Goal: Task Accomplishment & Management: Use online tool/utility

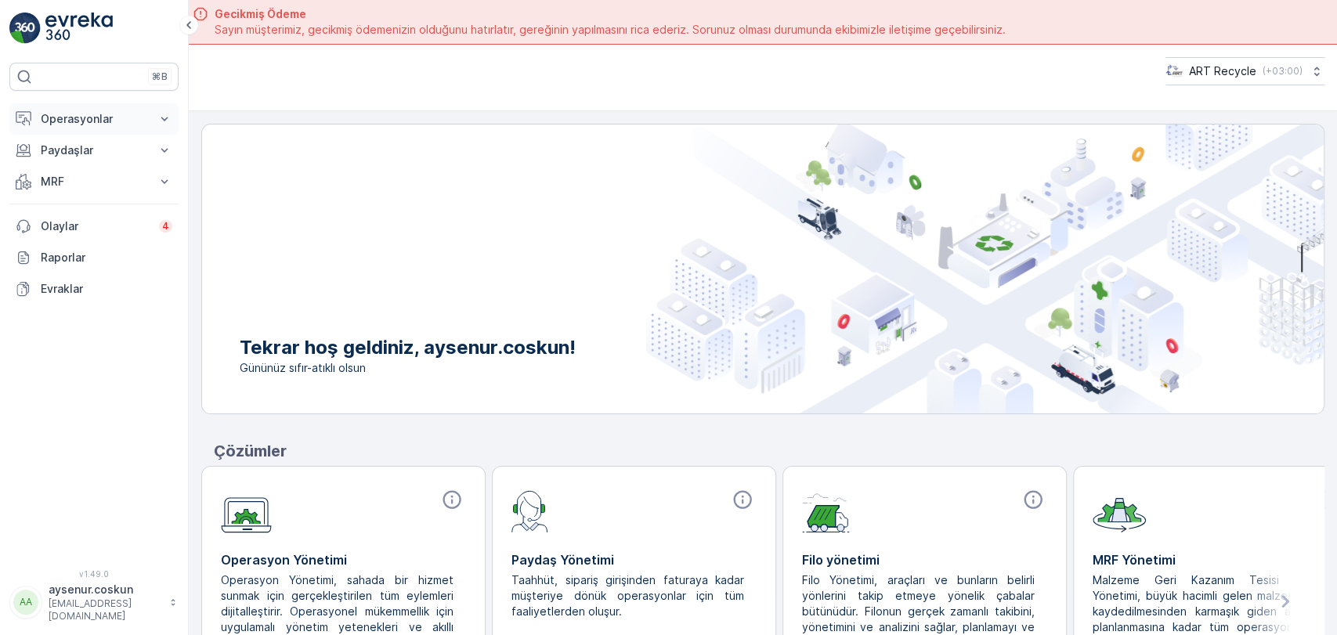
click at [67, 106] on button "Operasyonlar" at bounding box center [93, 118] width 169 height 31
click at [65, 172] on p "Planlama" at bounding box center [62, 168] width 45 height 16
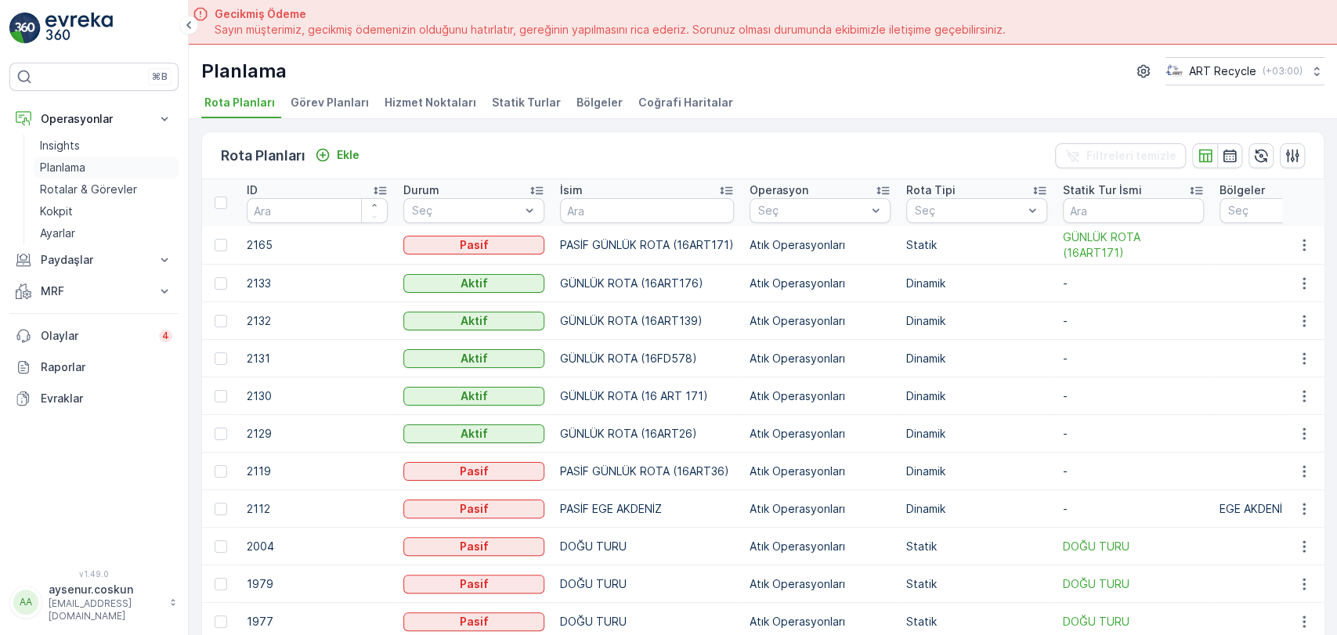
click at [83, 171] on p "Planlama" at bounding box center [62, 168] width 45 height 16
click at [595, 225] on th "İsim" at bounding box center [646, 202] width 189 height 47
click at [432, 95] on span "Hizmet Noktaları" at bounding box center [430, 103] width 92 height 16
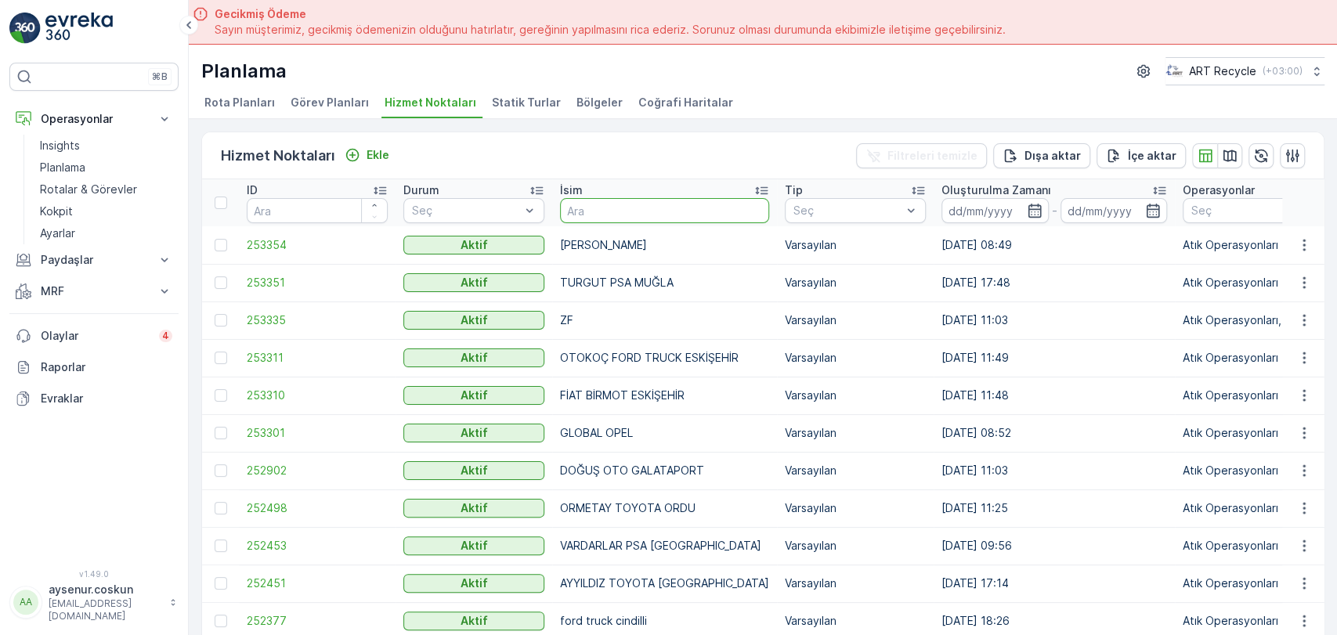
click at [669, 218] on input "text" at bounding box center [664, 210] width 209 height 25
type input "sonkar"
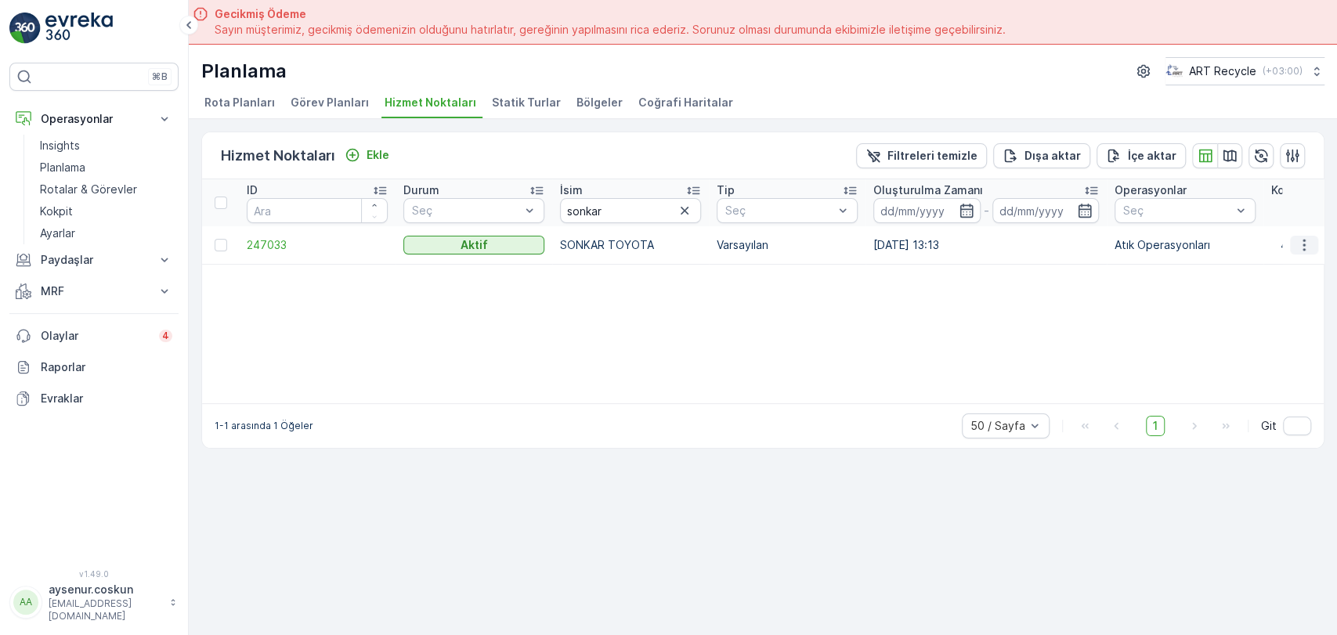
click at [1303, 244] on icon "button" at bounding box center [1303, 245] width 2 height 12
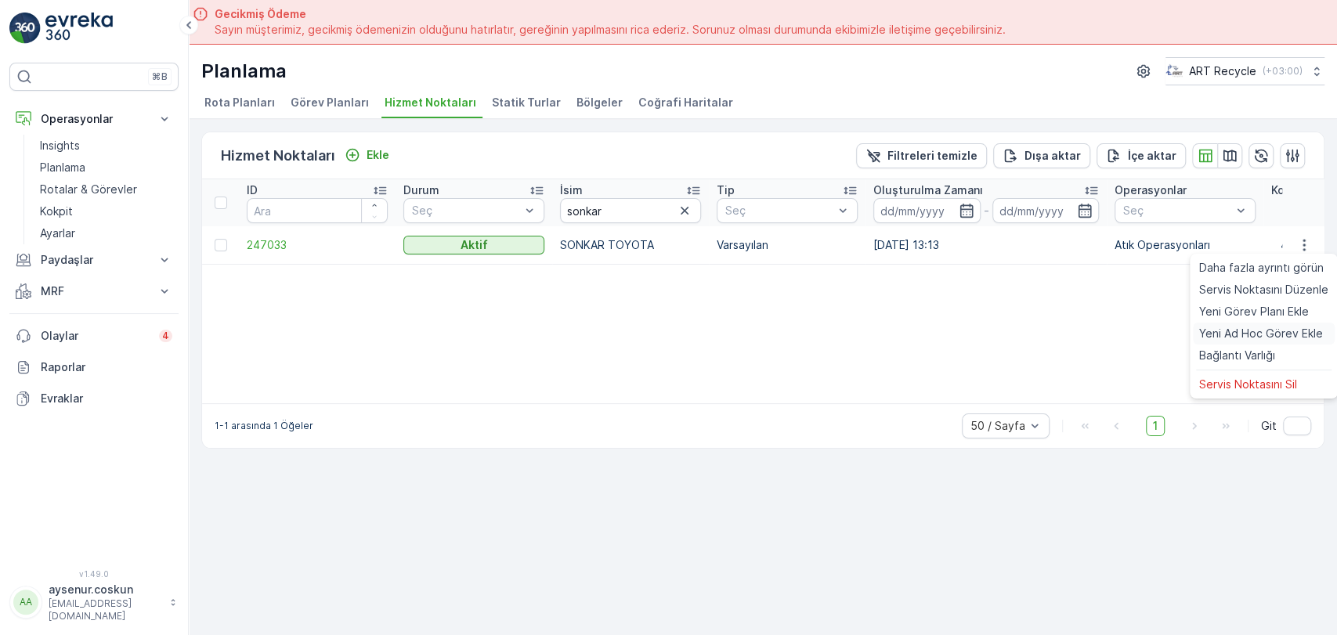
click at [1286, 338] on span "Yeni Ad Hoc Görev Ekle" at bounding box center [1261, 334] width 124 height 16
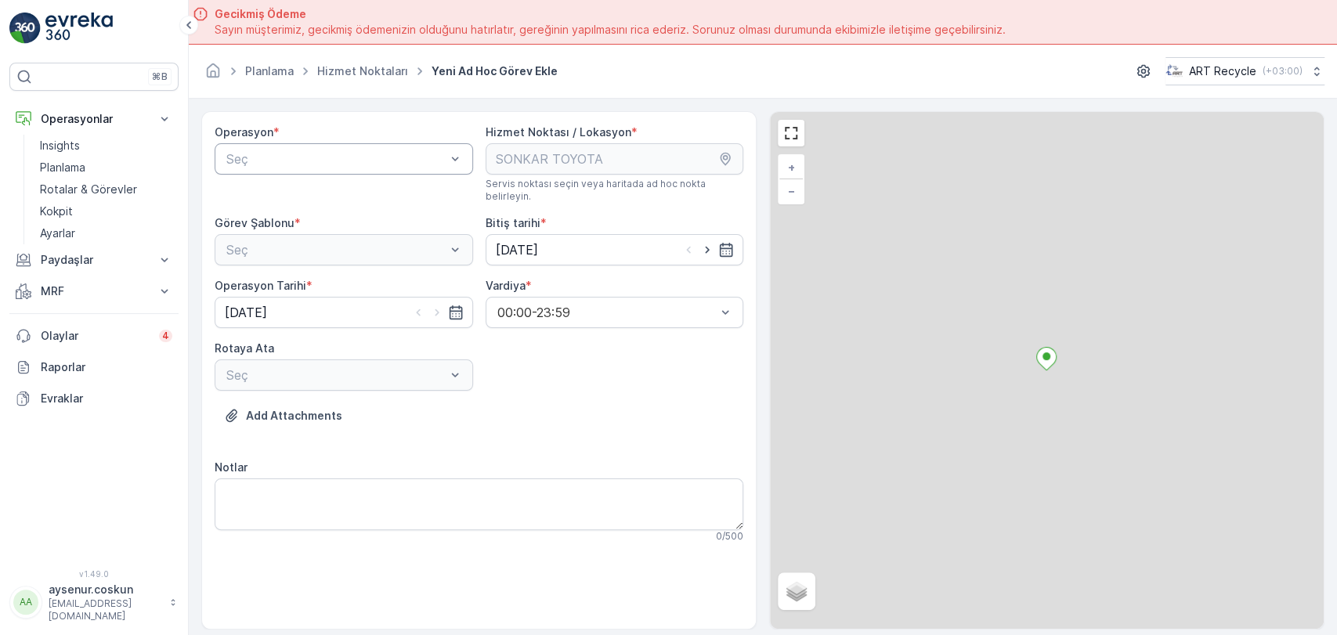
click at [299, 147] on div "Seç" at bounding box center [344, 158] width 258 height 31
click at [304, 195] on span "Atık Operasyonları" at bounding box center [276, 197] width 104 height 14
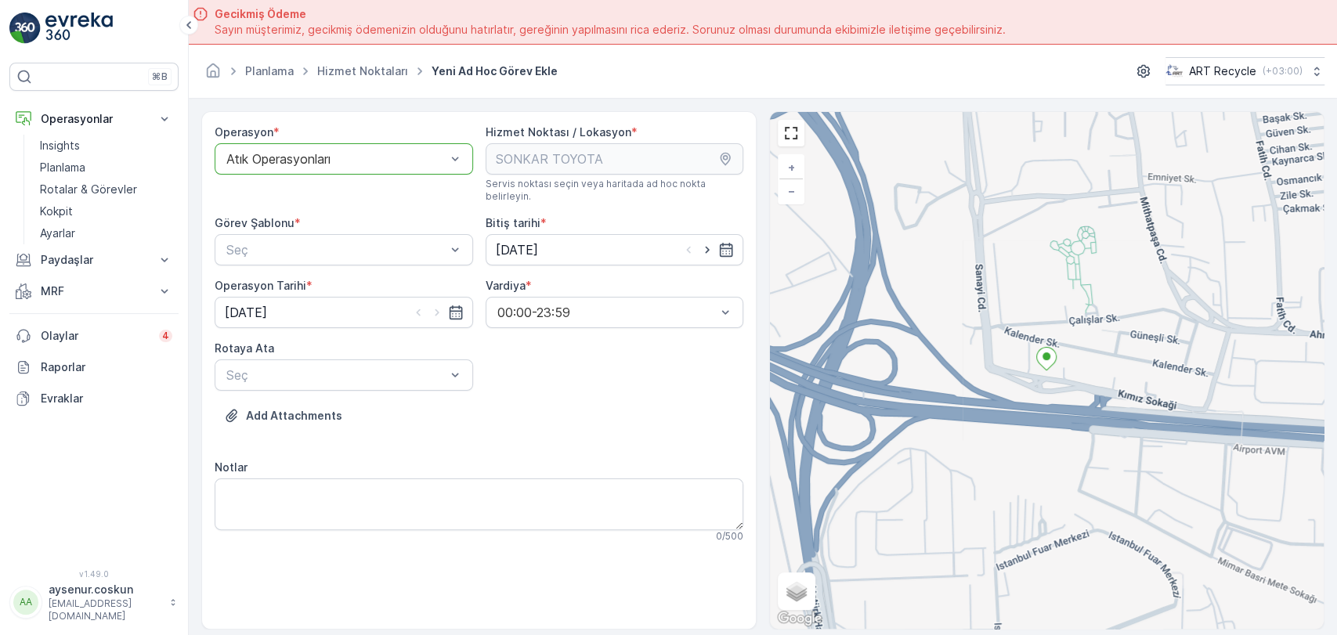
click at [323, 243] on div at bounding box center [336, 250] width 222 height 14
click at [318, 281] on div "Atık Toplama" at bounding box center [344, 288] width 240 height 14
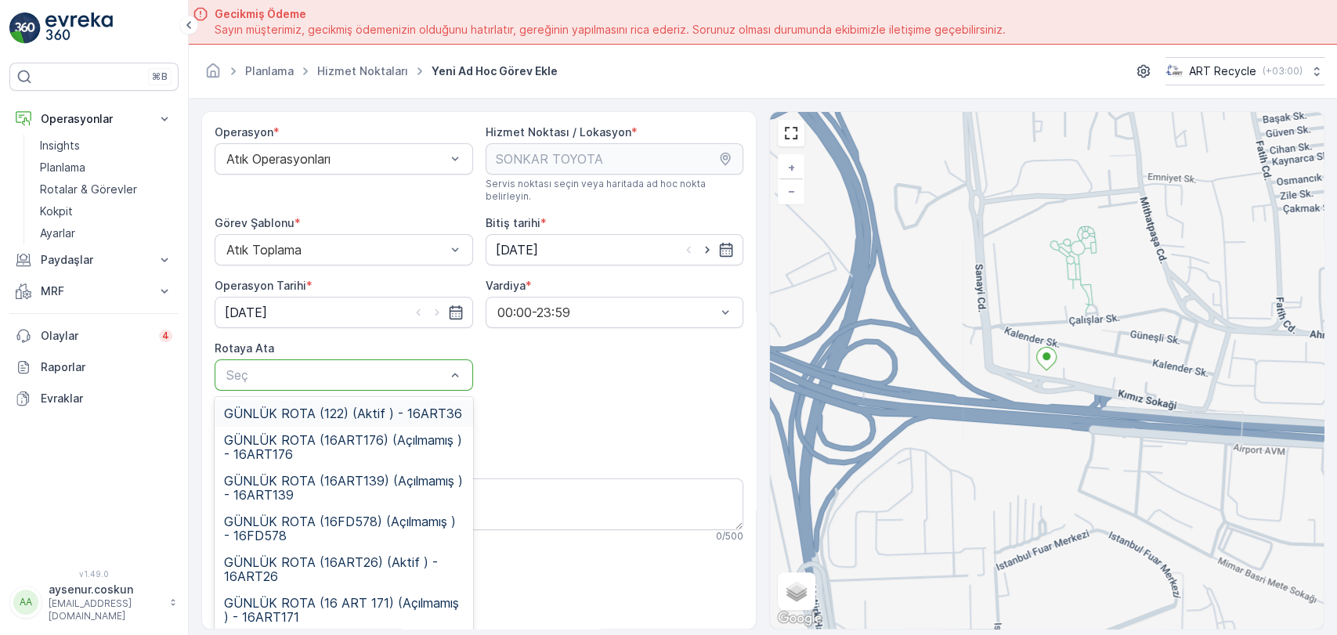
click at [388, 406] on span "GÜNLÜK ROTA (122) (Aktif ) - 16ART36" at bounding box center [343, 413] width 238 height 14
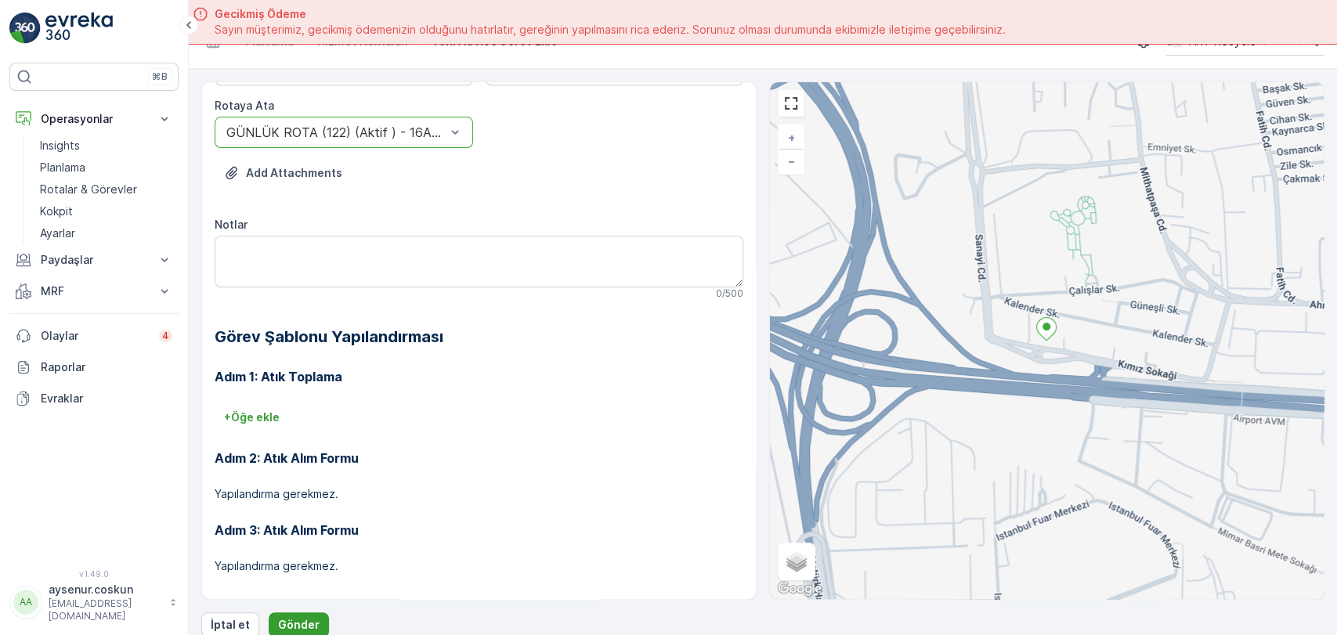
scroll to position [44, 0]
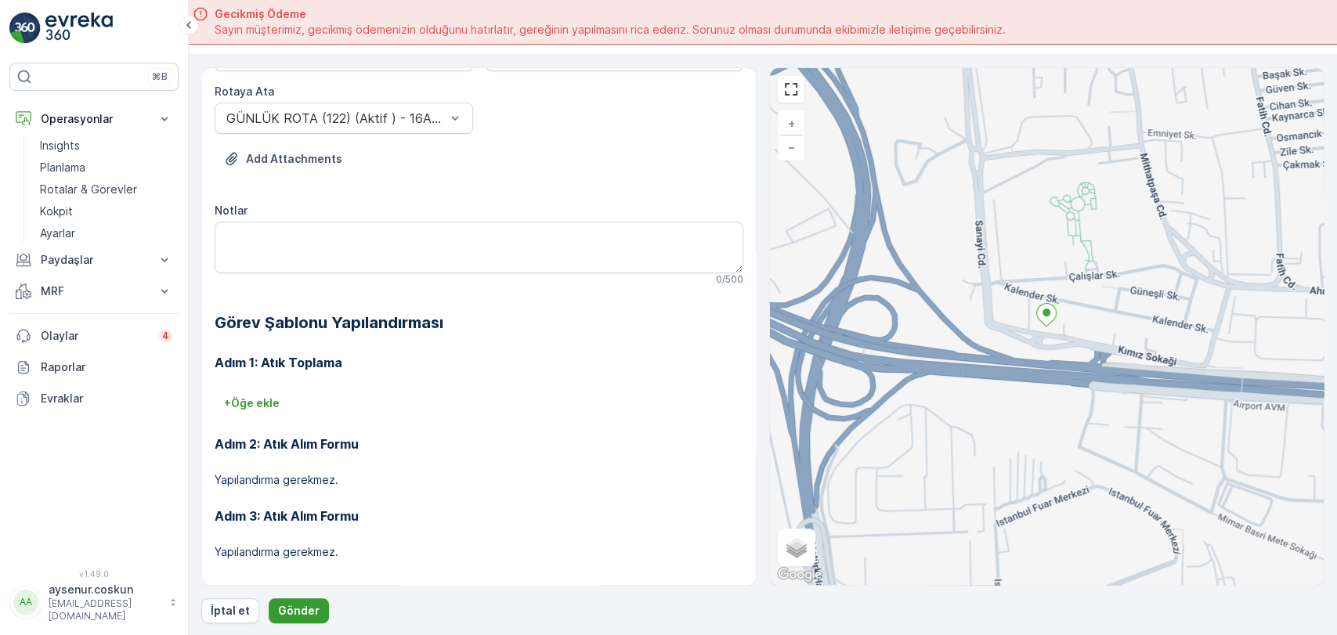
click at [294, 615] on p "Gönder" at bounding box center [299, 611] width 42 height 16
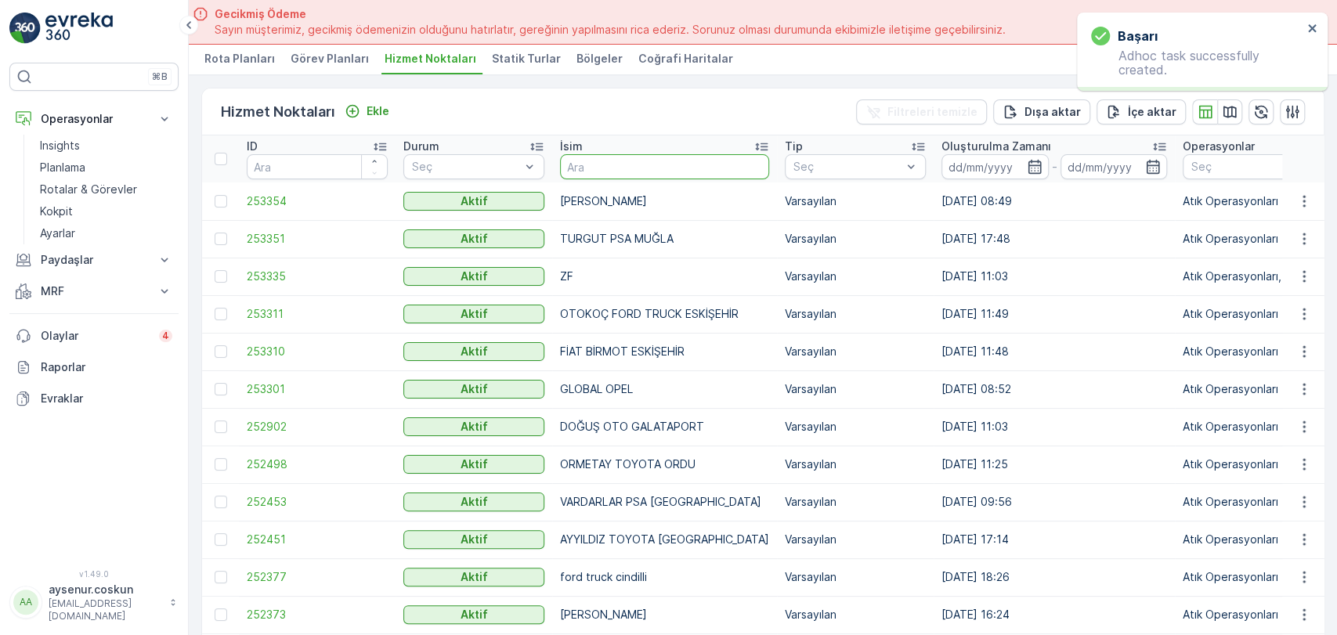
click at [662, 176] on input "text" at bounding box center [664, 166] width 209 height 25
type input "doğuş"
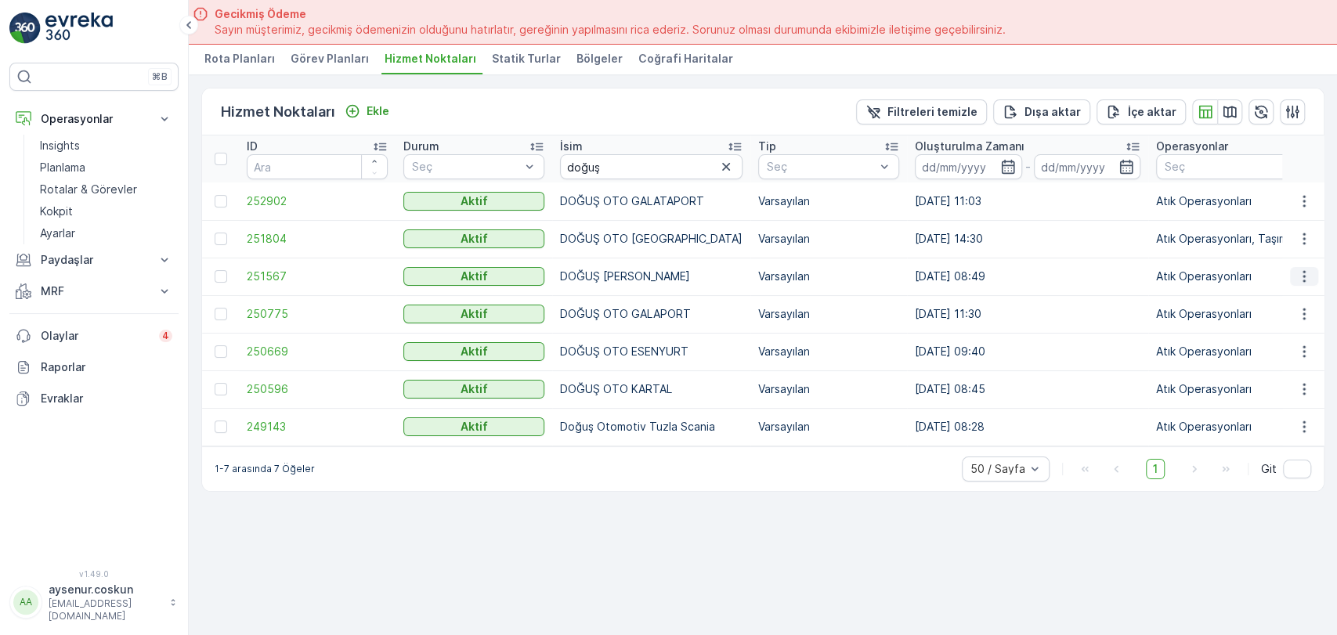
click at [1309, 277] on icon "button" at bounding box center [1304, 277] width 16 height 16
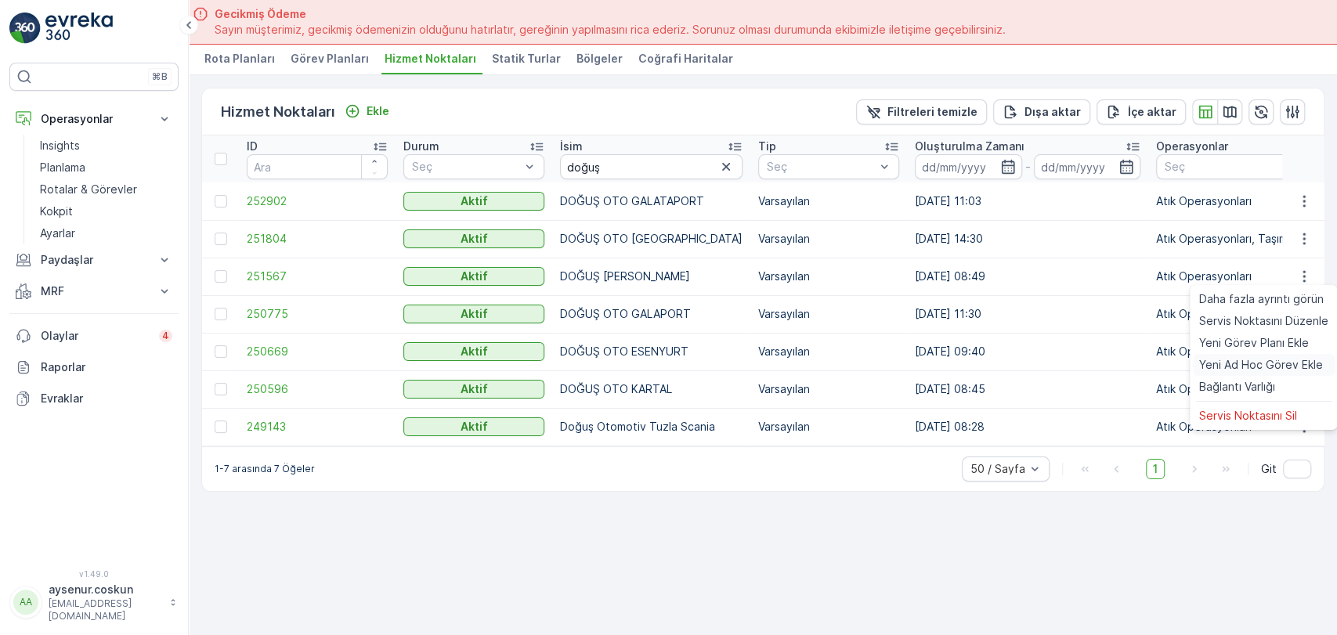
click at [1305, 363] on span "Yeni Ad Hoc Görev Ekle" at bounding box center [1261, 365] width 124 height 16
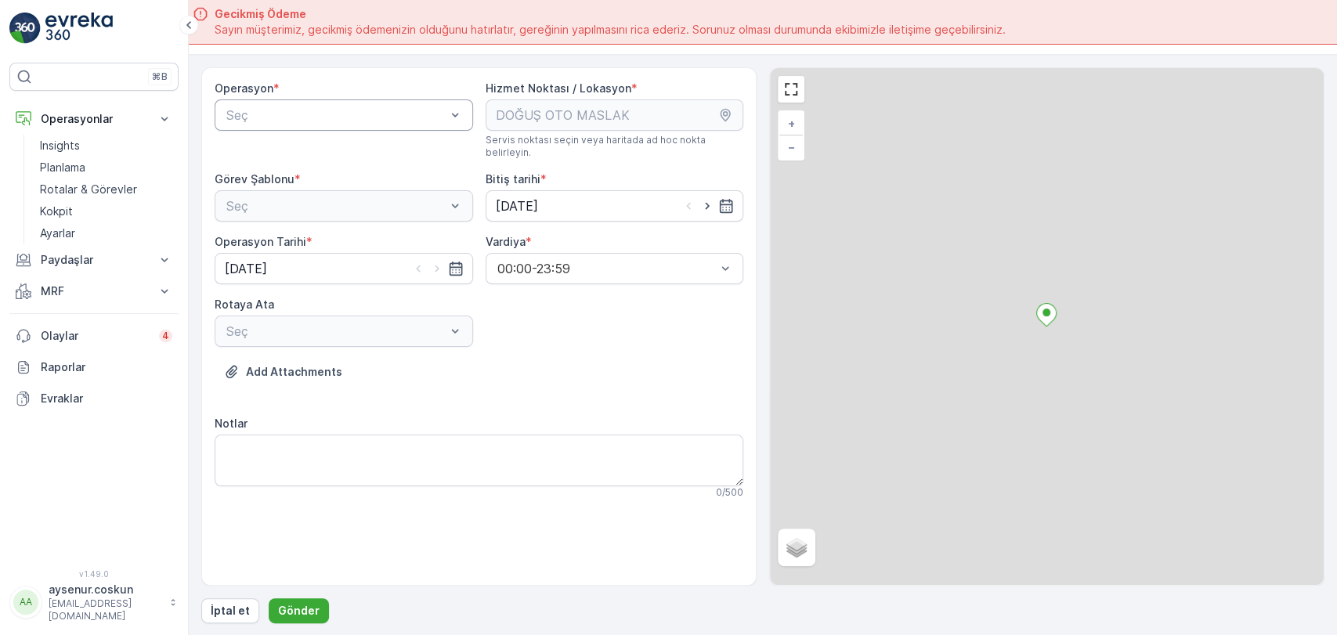
click at [379, 116] on div at bounding box center [336, 115] width 222 height 14
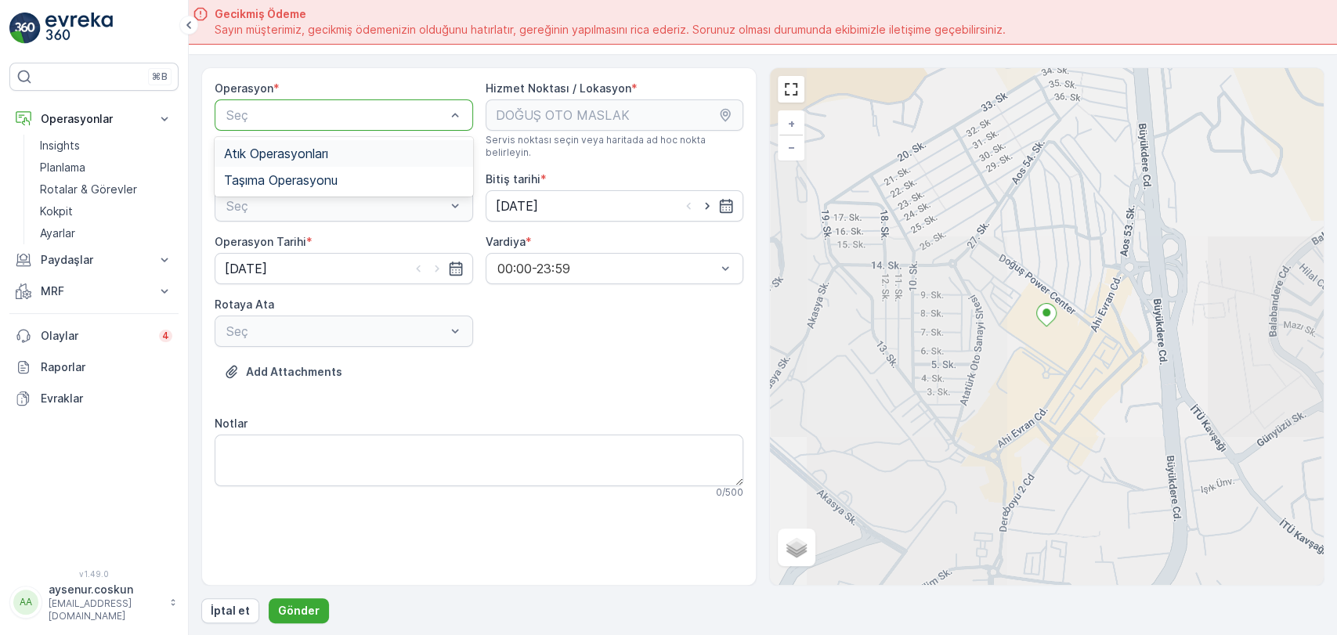
click at [384, 142] on div "Atık Operasyonları" at bounding box center [344, 153] width 258 height 27
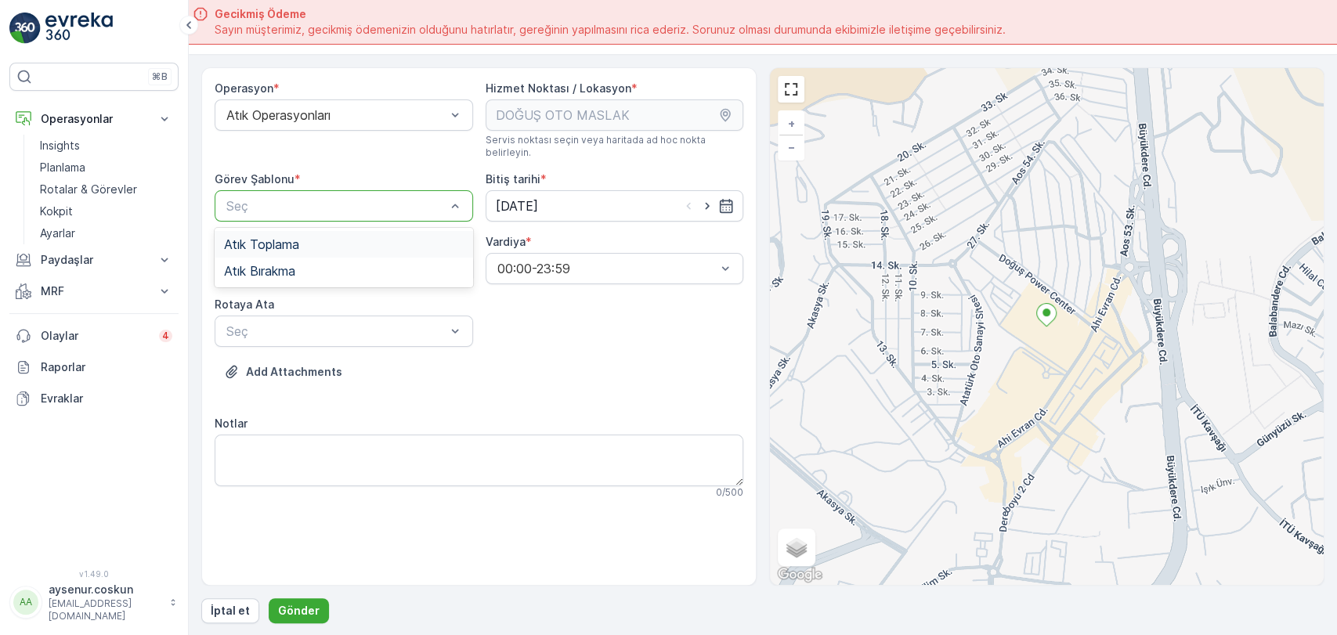
click at [289, 237] on span "Atık Toplama" at bounding box center [261, 244] width 75 height 14
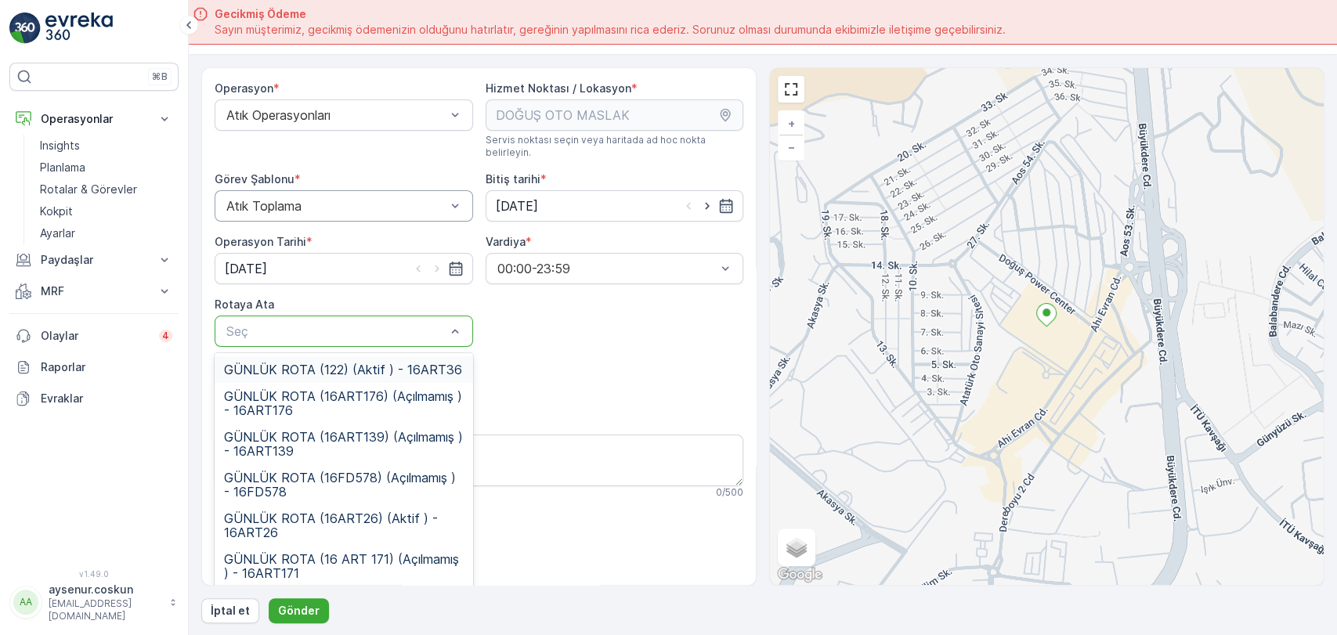
click at [319, 330] on div "Seç" at bounding box center [344, 331] width 258 height 31
click at [316, 367] on div "GÜNLÜK ROTA (122) (Aktif ) - 16ART36" at bounding box center [344, 369] width 258 height 27
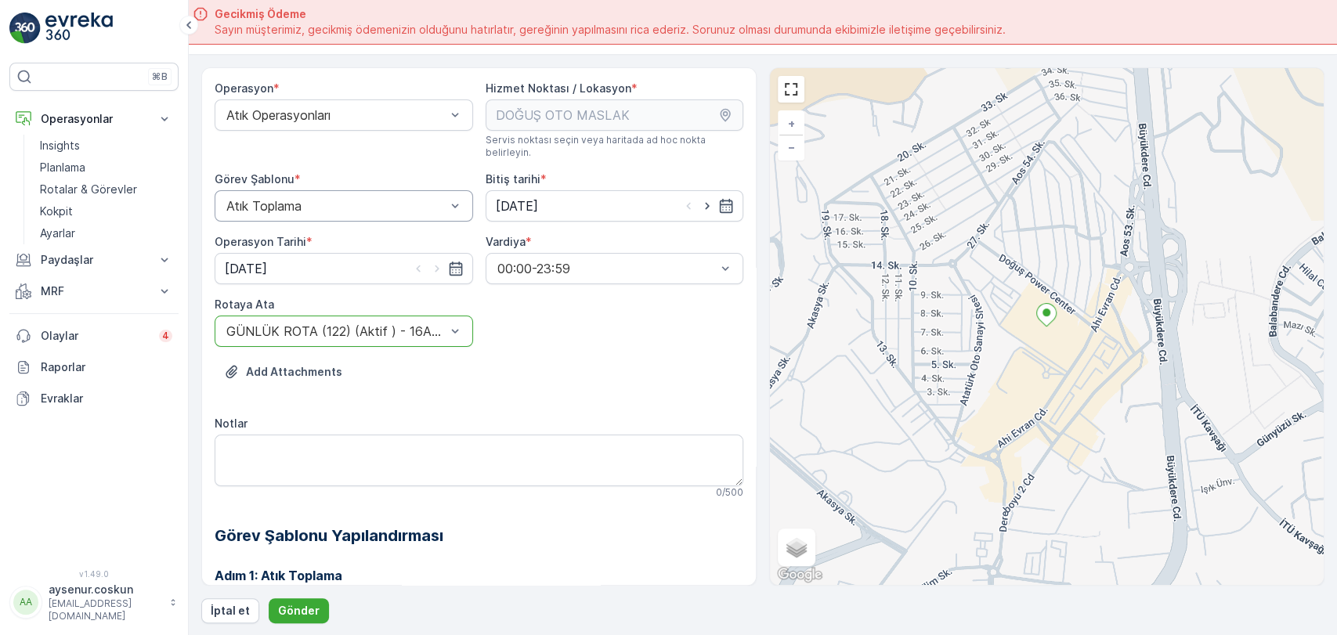
scroll to position [213, 0]
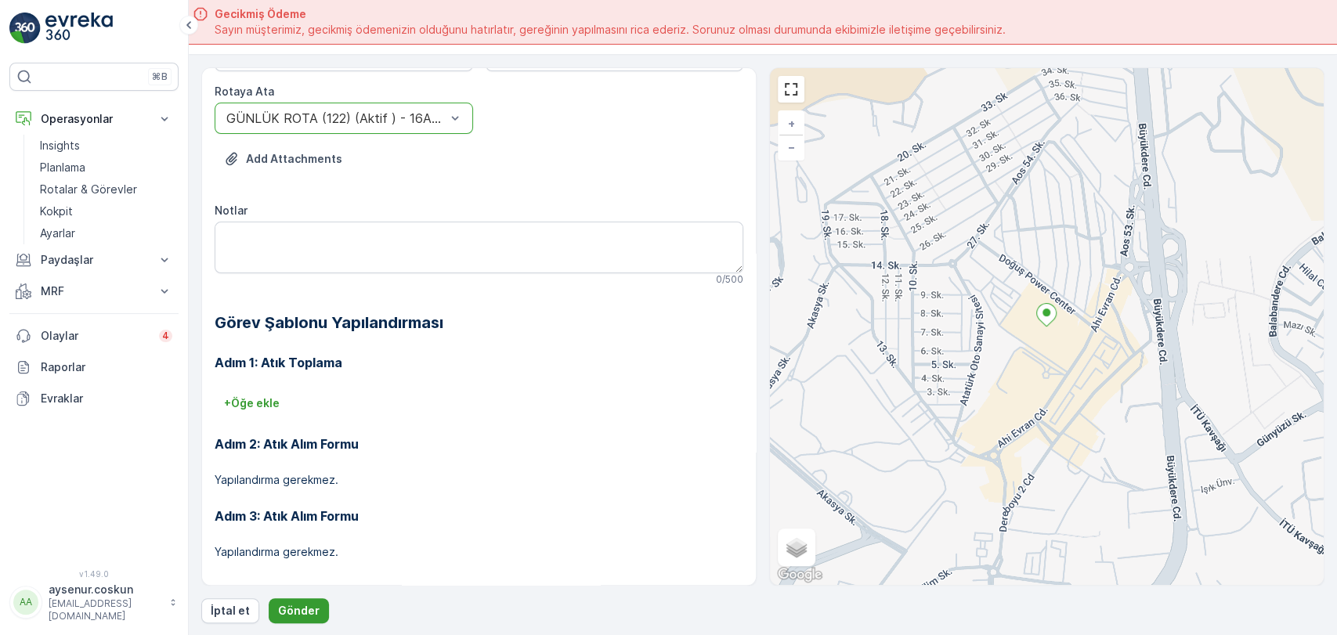
click at [298, 619] on button "Gönder" at bounding box center [299, 610] width 60 height 25
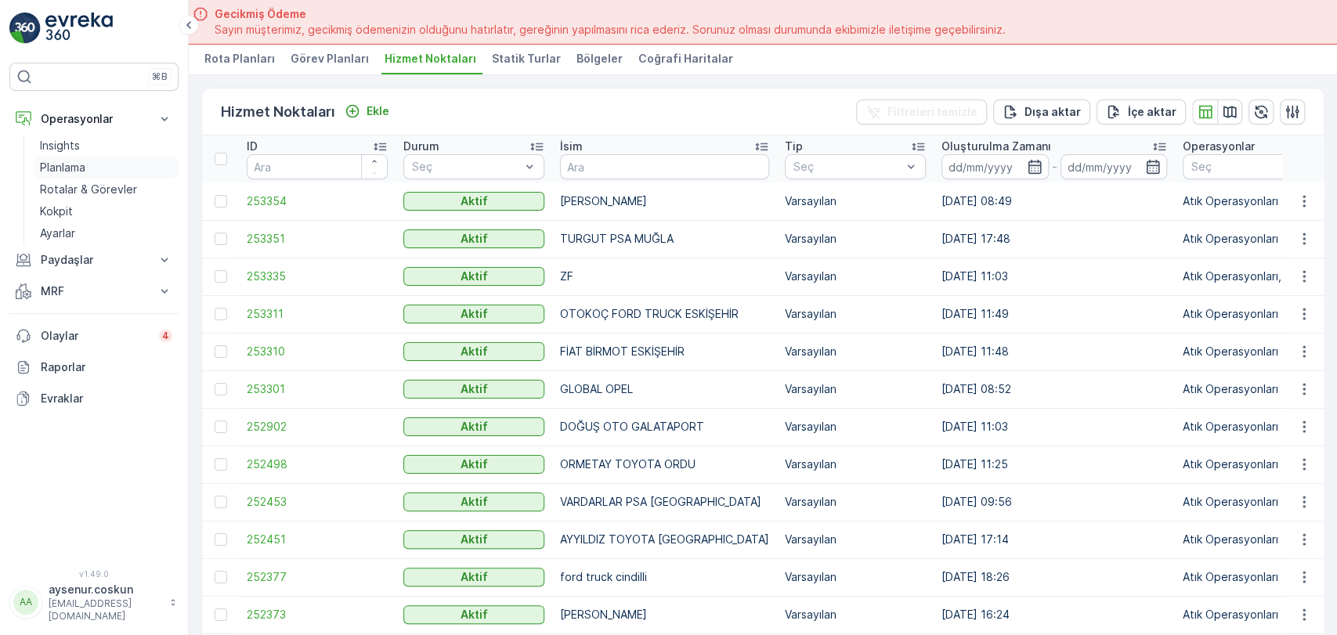
click at [100, 164] on link "Planlama" at bounding box center [106, 168] width 145 height 22
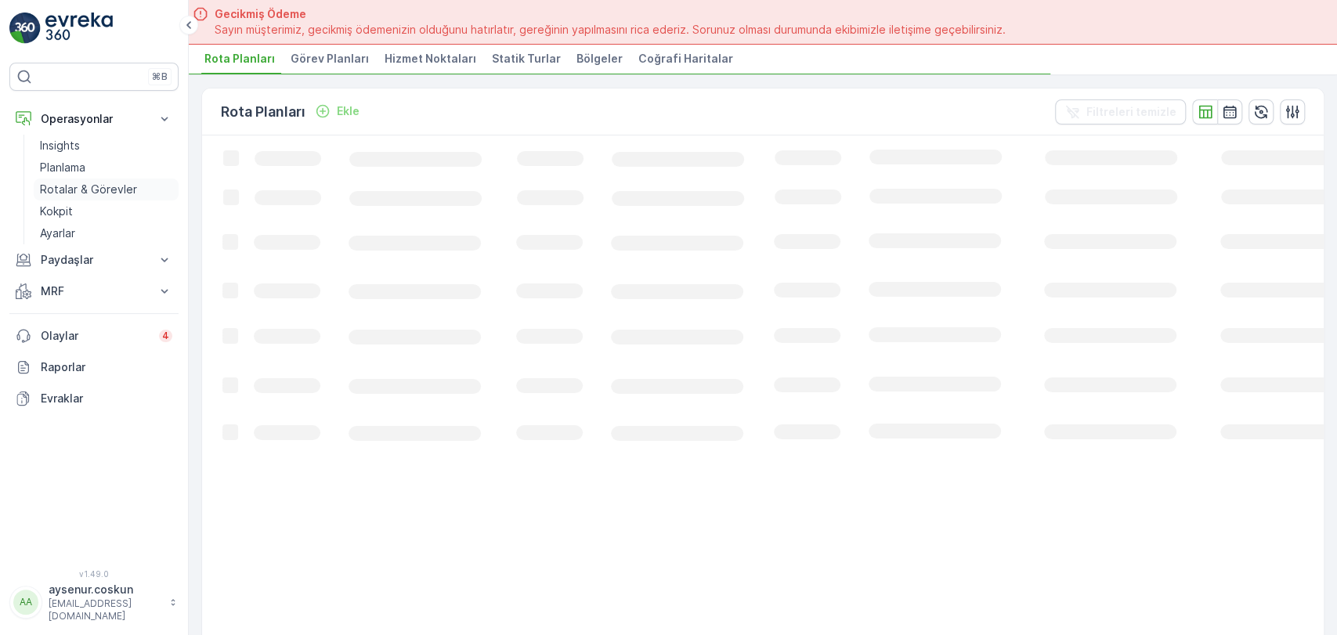
click at [128, 195] on p "Rotalar & Görevler" at bounding box center [88, 190] width 97 height 16
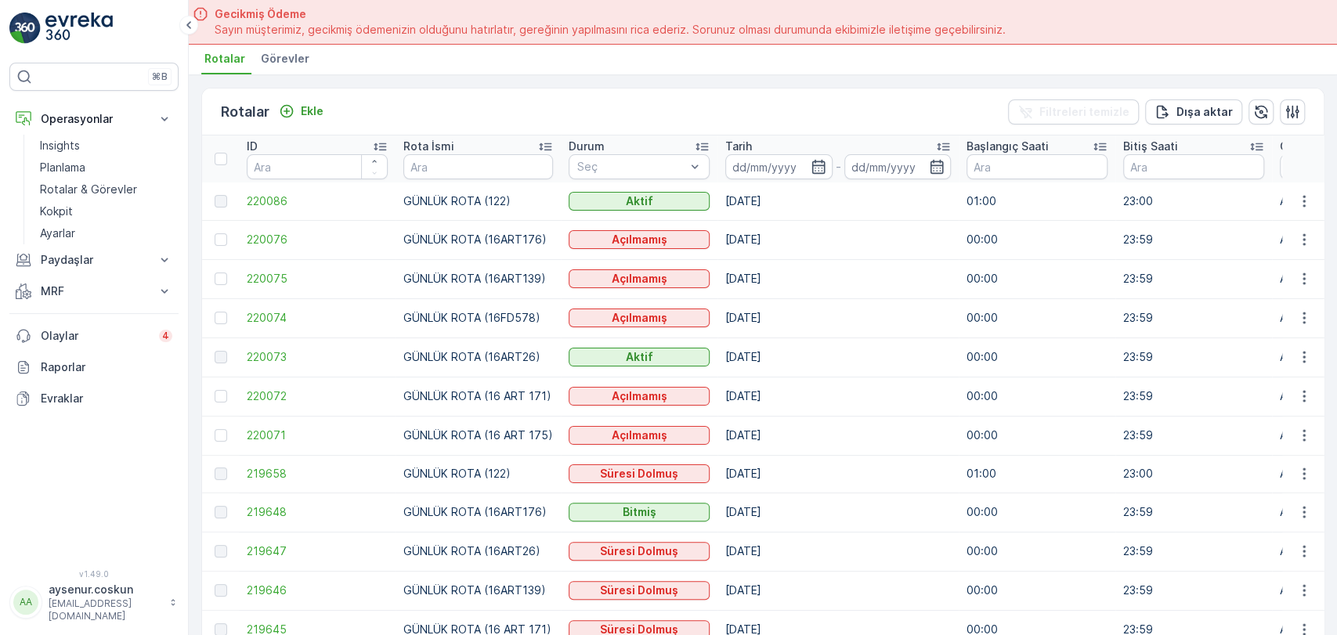
click at [273, 61] on span "Görevler" at bounding box center [285, 59] width 49 height 16
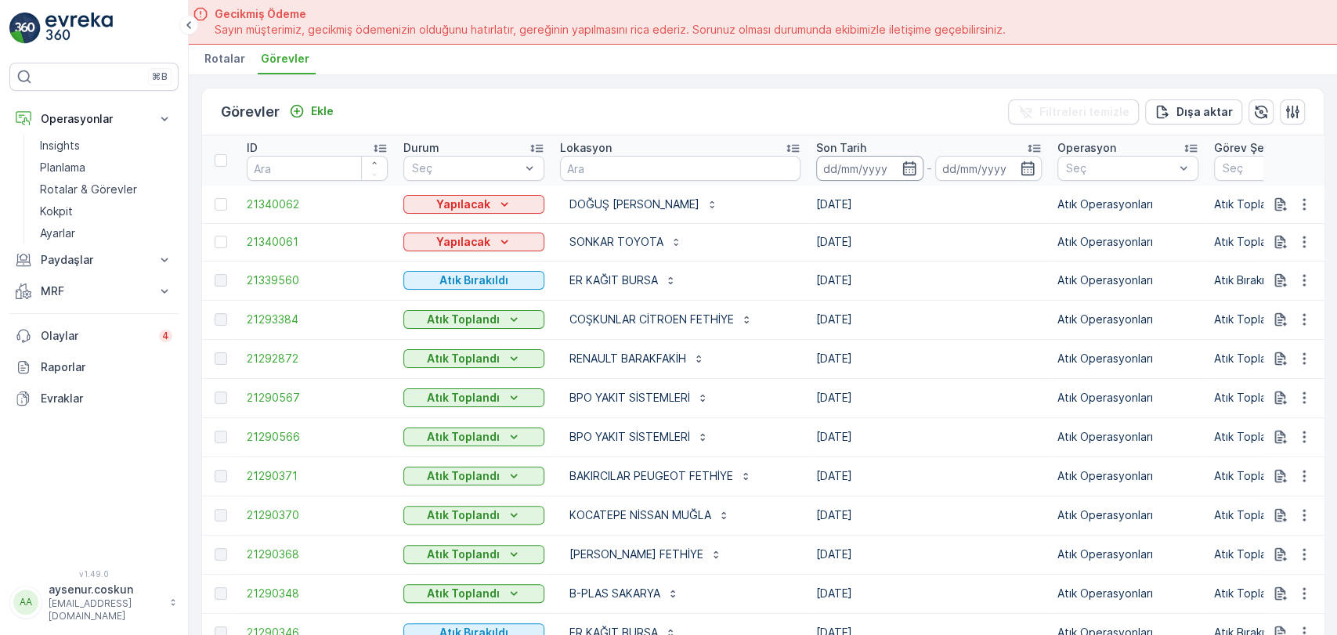
click at [817, 156] on input at bounding box center [869, 168] width 107 height 25
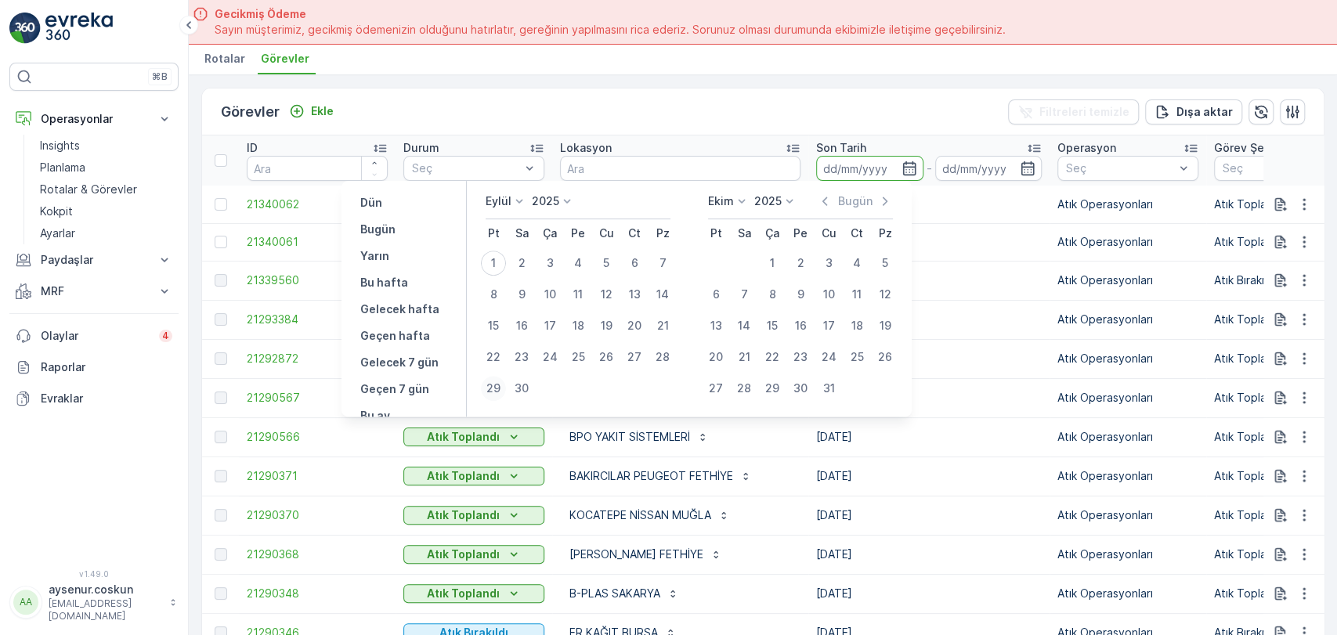
click at [495, 387] on div "29" at bounding box center [493, 388] width 25 height 25
type input "[DATE]"
click at [495, 387] on div "29" at bounding box center [493, 388] width 25 height 25
type input "[DATE]"
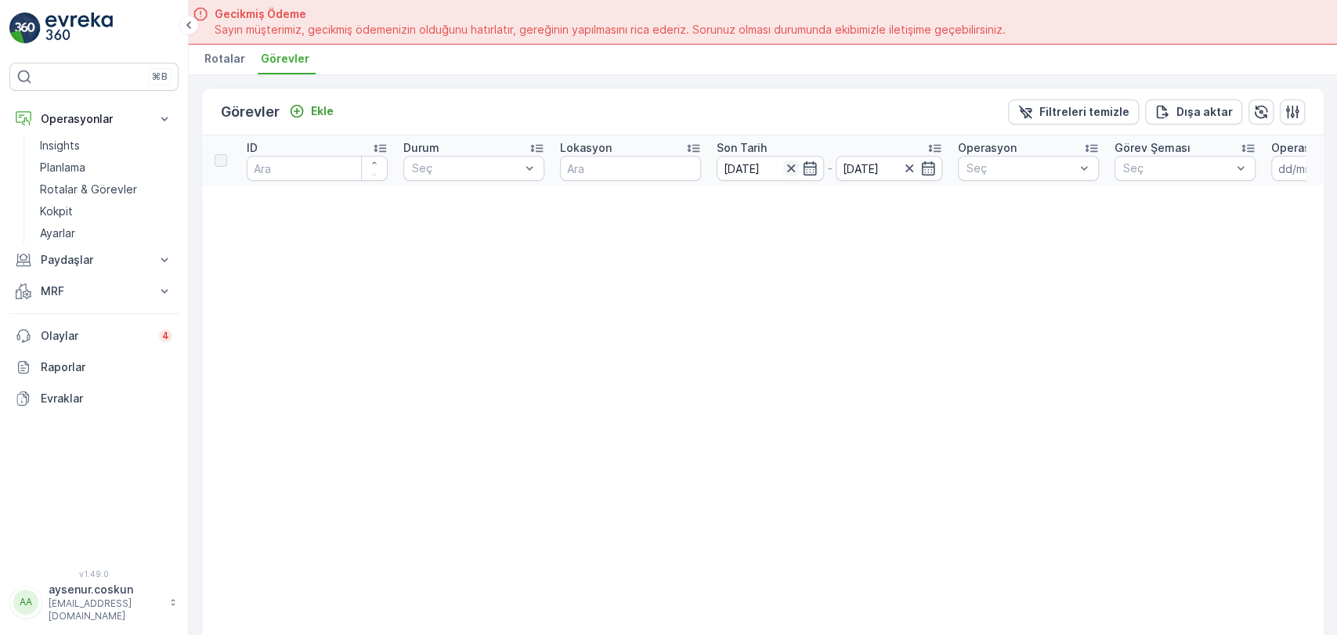
click at [793, 167] on icon "button" at bounding box center [791, 169] width 16 height 16
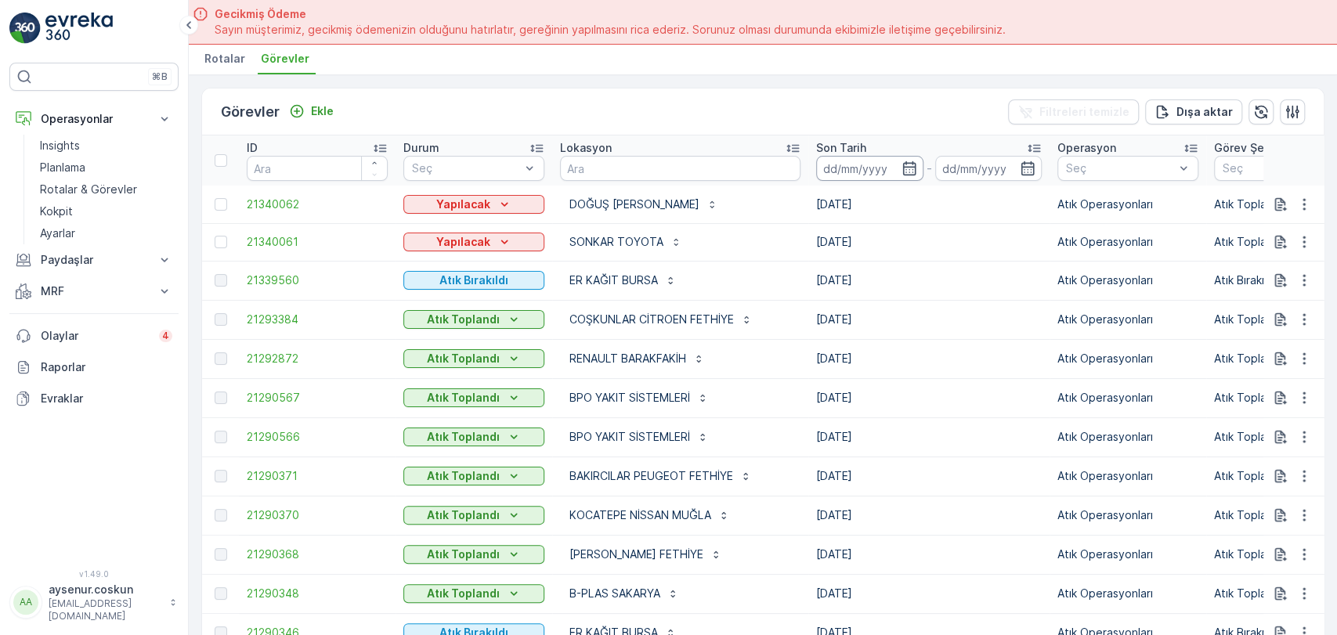
click at [840, 156] on input at bounding box center [869, 168] width 107 height 25
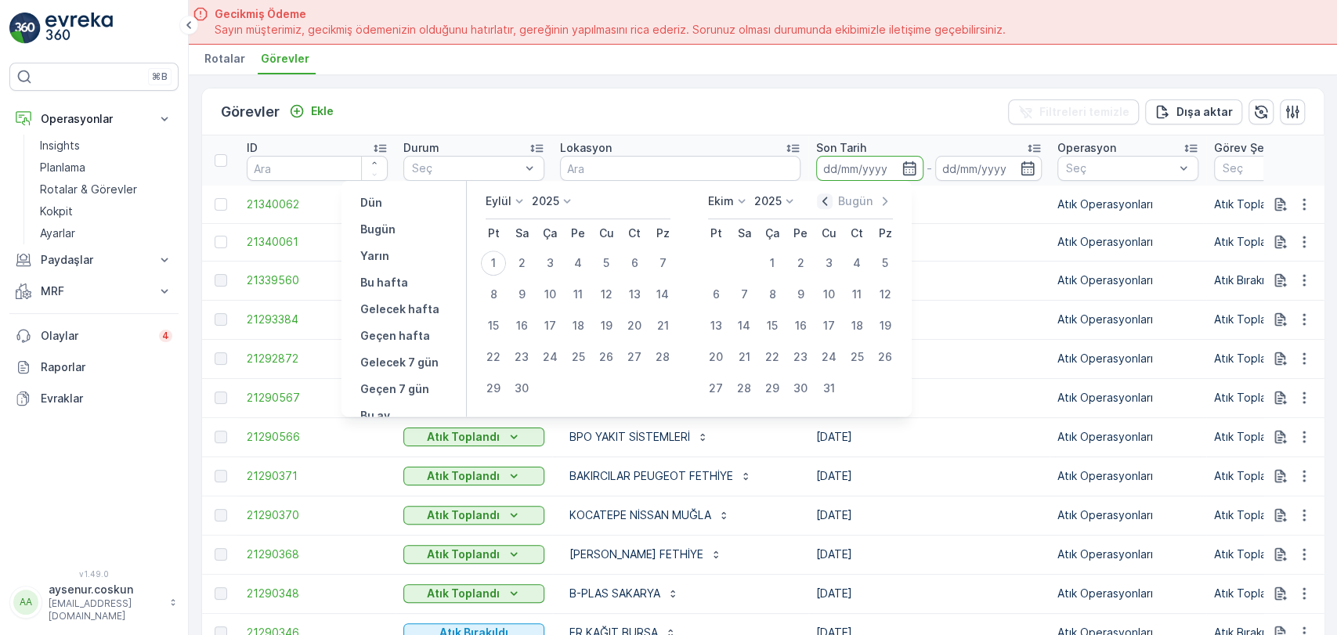
click at [827, 200] on icon "button" at bounding box center [825, 201] width 16 height 16
click at [601, 383] on div "29" at bounding box center [606, 388] width 25 height 25
type input "[DATE]"
click at [604, 388] on div "29" at bounding box center [606, 388] width 25 height 25
type input "[DATE]"
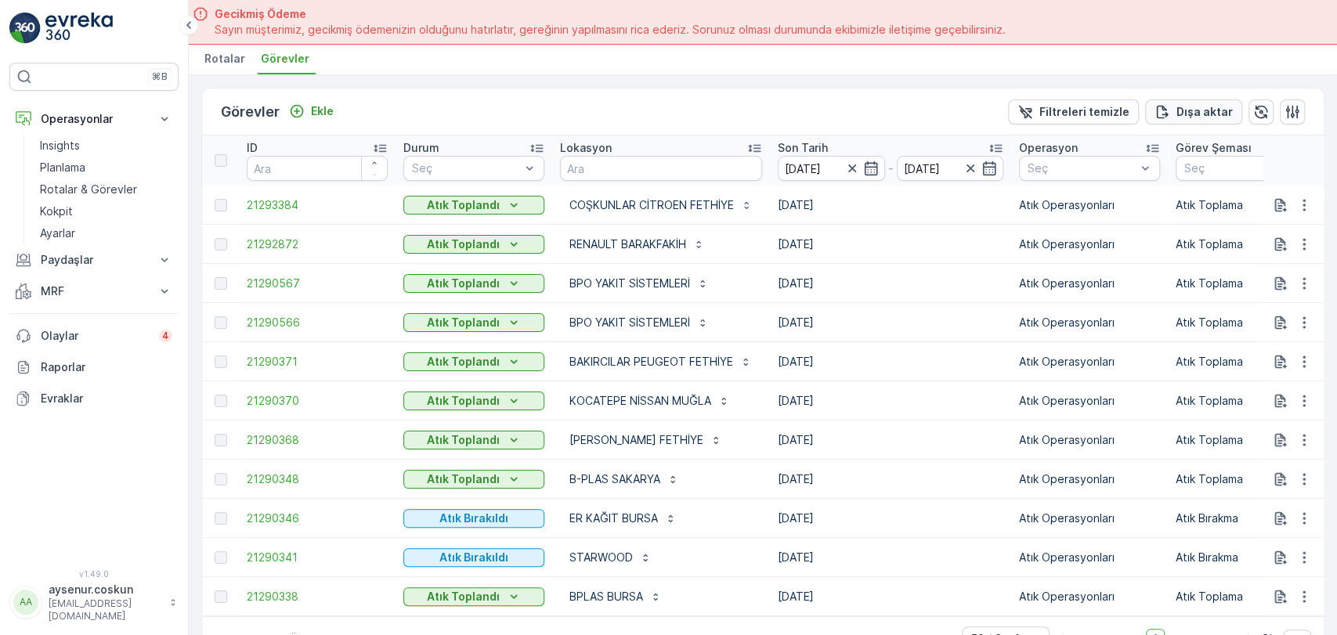
click at [1217, 104] on p "Dışa aktar" at bounding box center [1204, 112] width 56 height 16
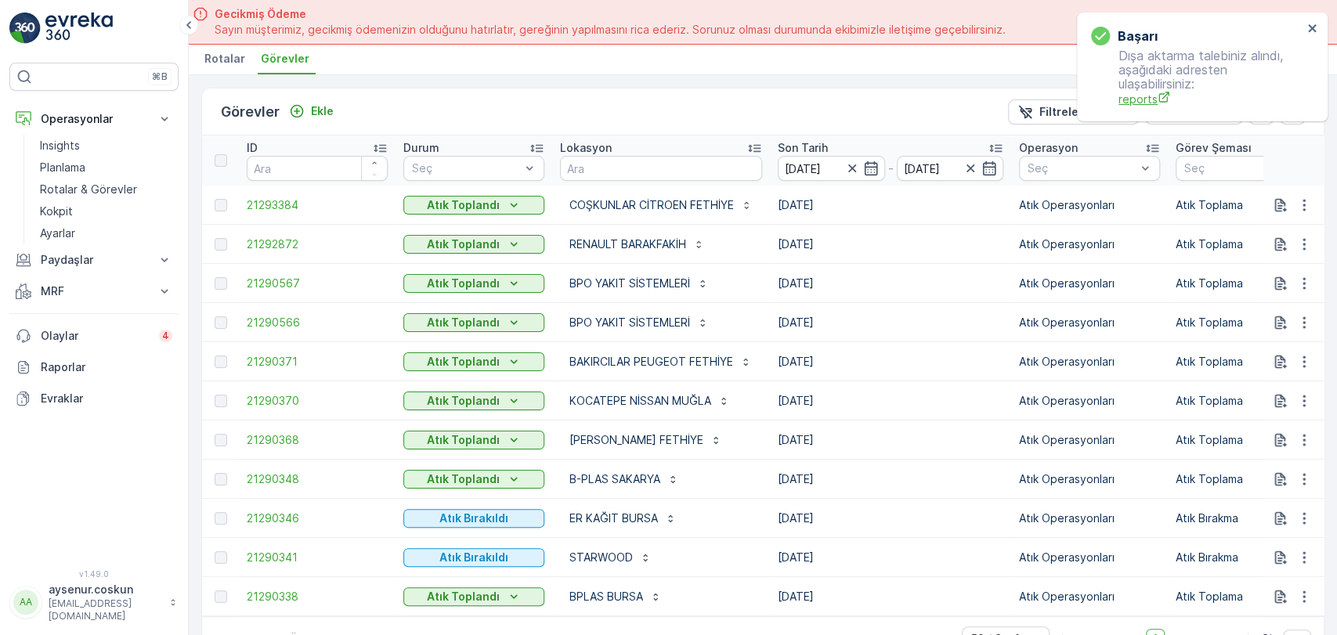
click at [1127, 100] on span "reports" at bounding box center [1210, 99] width 184 height 16
click at [84, 169] on p "Planlama" at bounding box center [62, 168] width 45 height 16
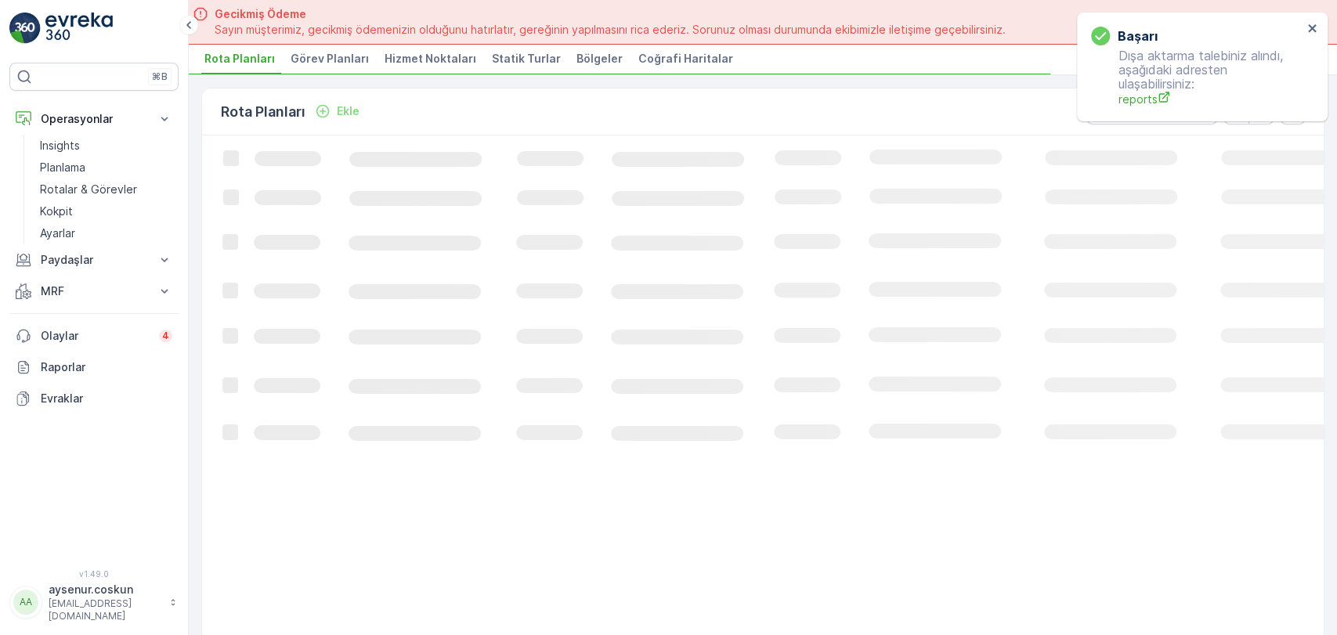
click at [402, 58] on span "Hizmet Noktaları" at bounding box center [430, 59] width 92 height 16
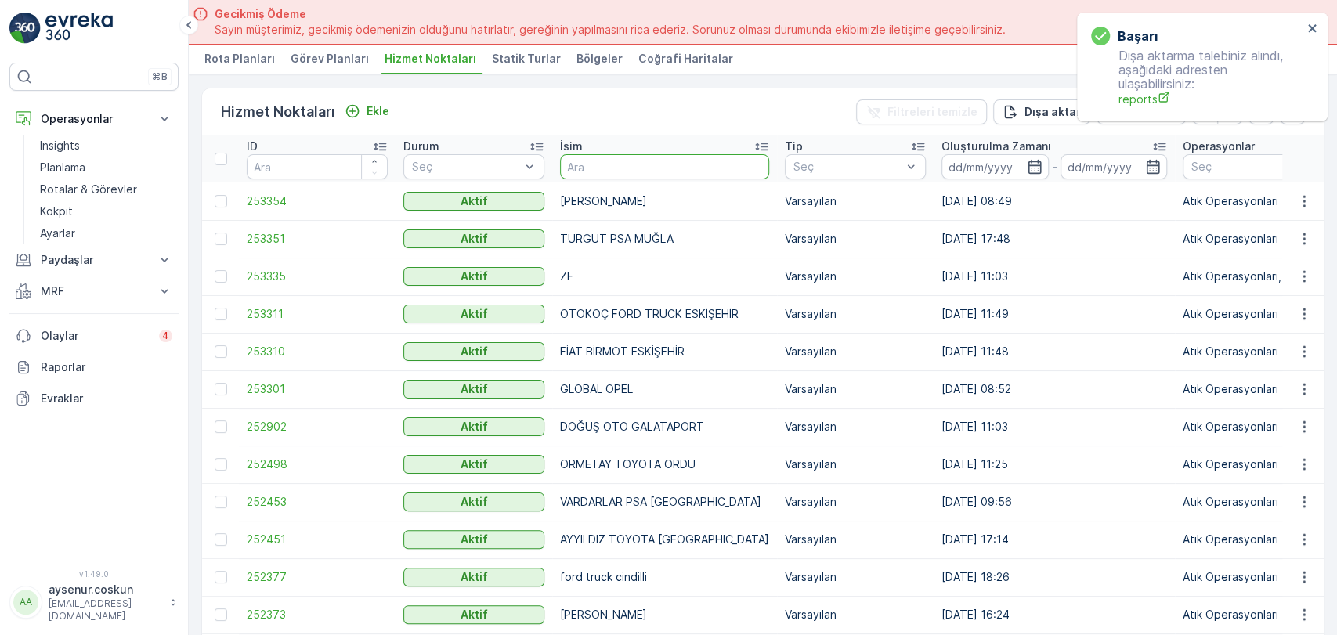
click at [651, 158] on input "text" at bounding box center [664, 166] width 209 height 25
type input "babadan"
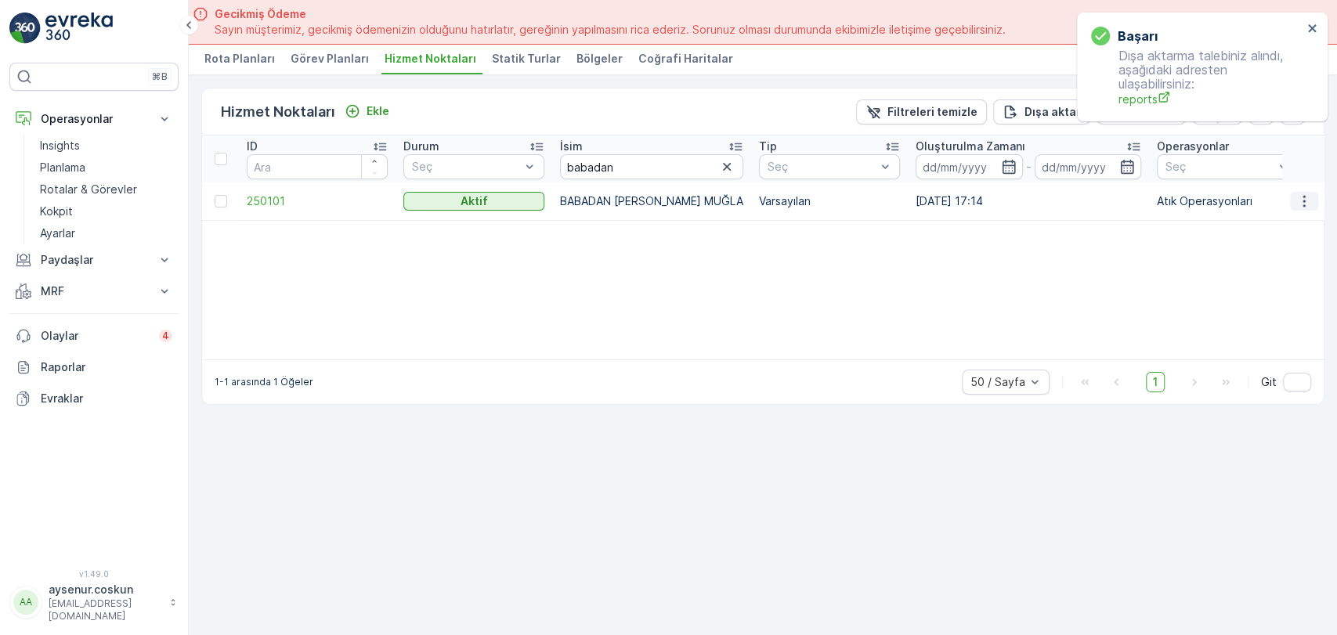
click at [1299, 197] on icon "button" at bounding box center [1304, 201] width 16 height 16
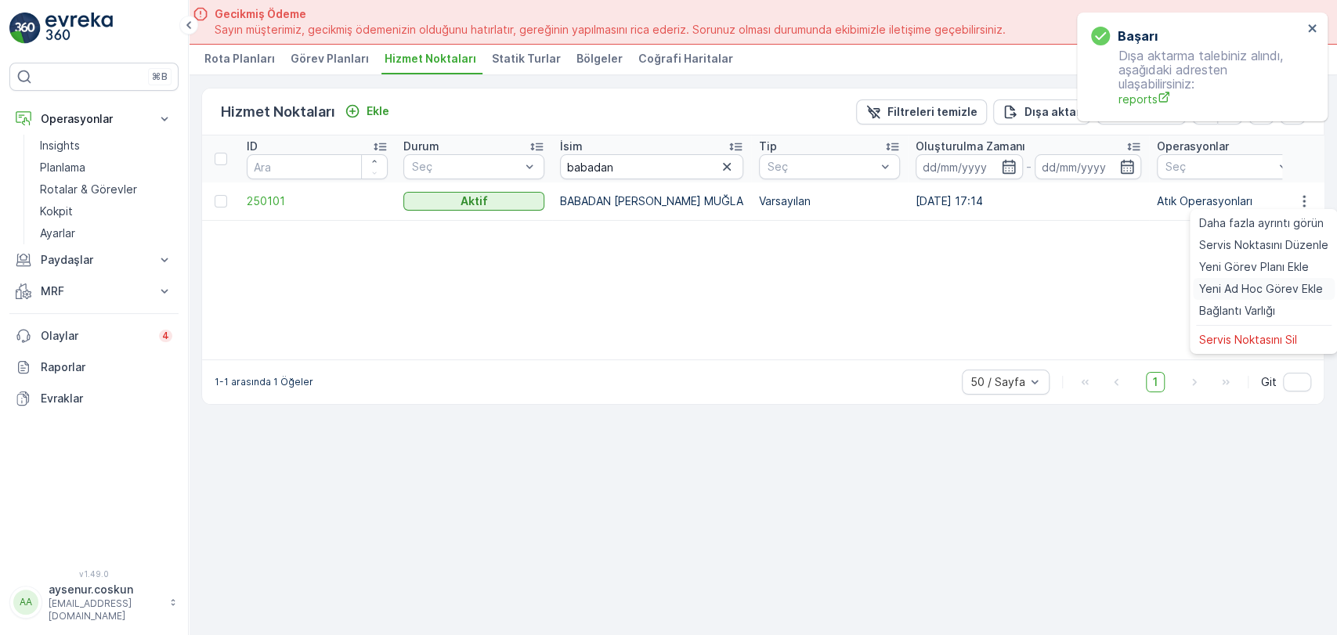
click at [1232, 281] on span "Yeni Ad Hoc Görev Ekle" at bounding box center [1261, 289] width 124 height 16
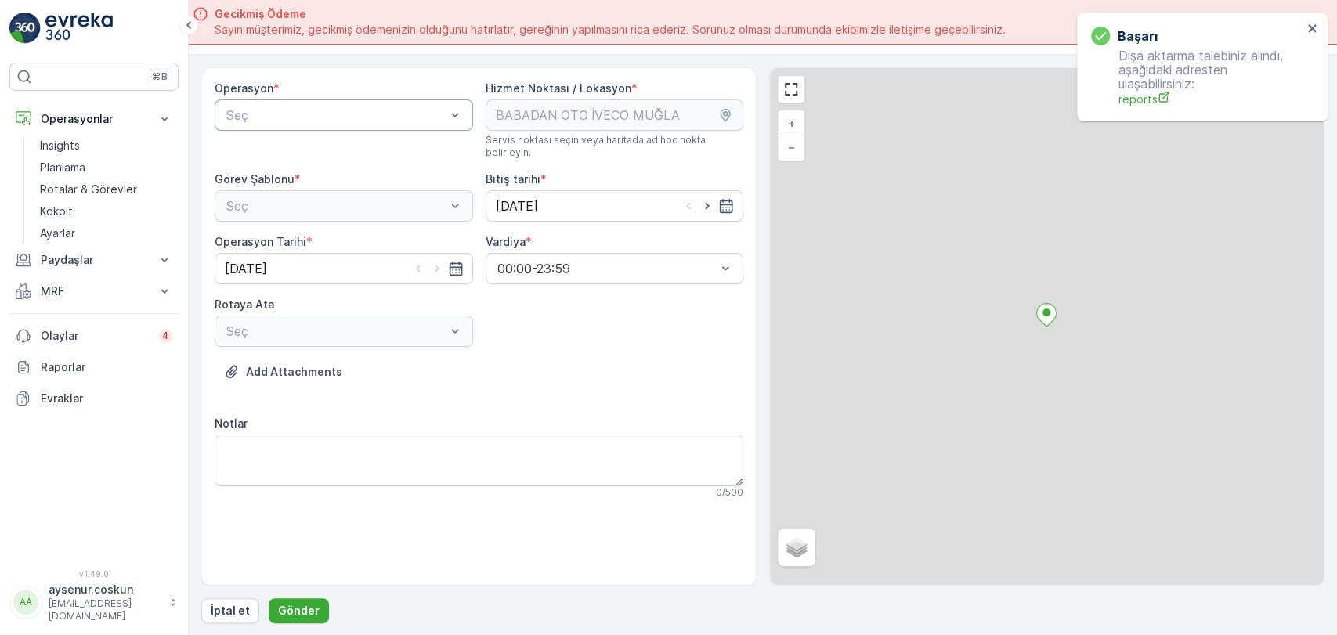
click at [323, 100] on div "Seç" at bounding box center [344, 114] width 258 height 31
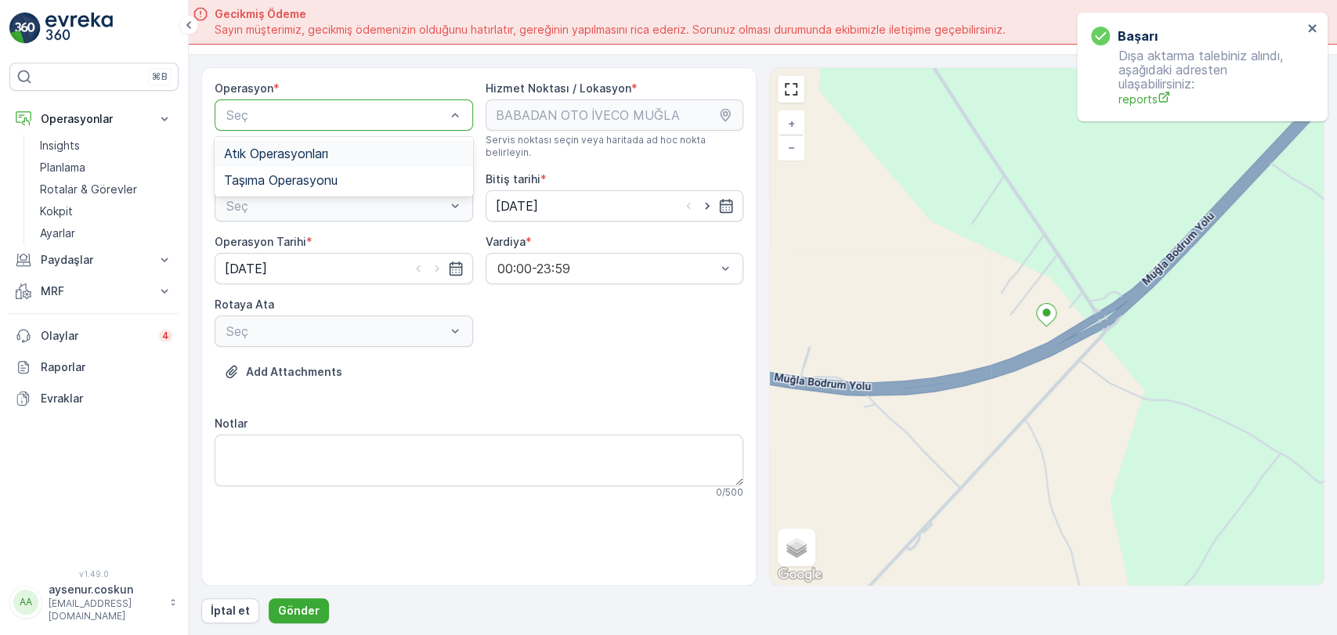
click at [325, 143] on div "Atık Operasyonları" at bounding box center [344, 153] width 258 height 27
click at [295, 203] on div "Seç" at bounding box center [344, 205] width 258 height 31
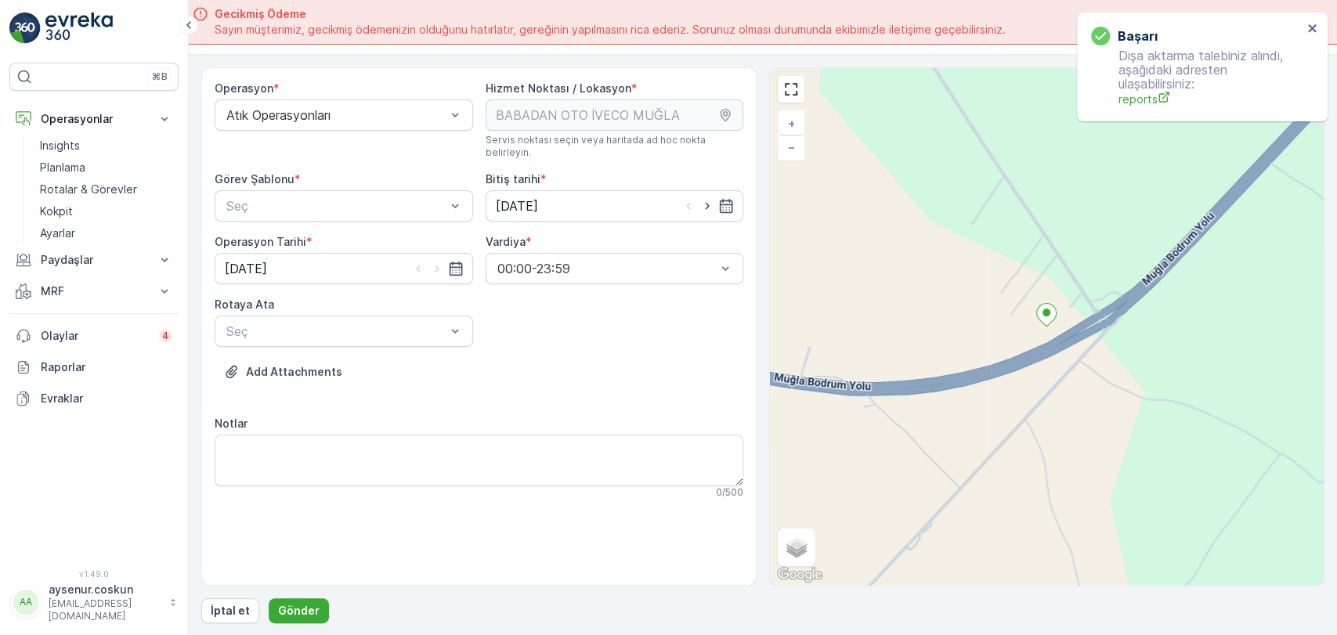
click at [295, 203] on div "Seç" at bounding box center [344, 205] width 258 height 31
click at [283, 237] on span "Atık Toplama" at bounding box center [261, 244] width 75 height 14
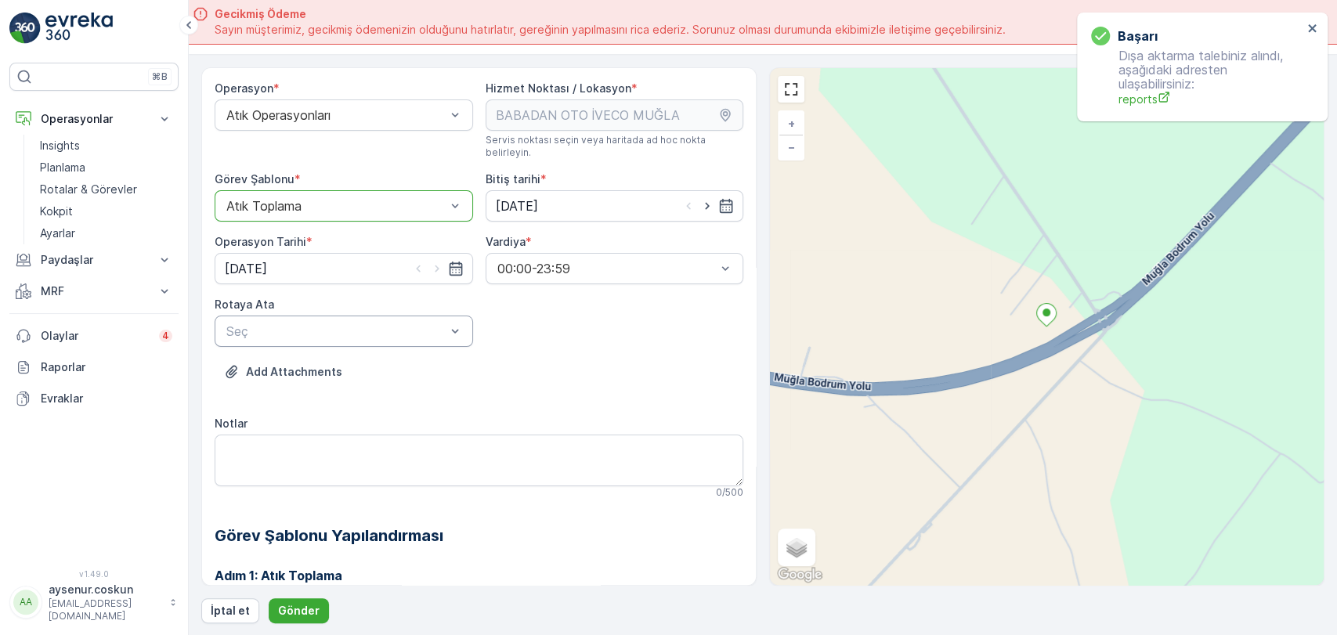
click at [300, 316] on div "Seç" at bounding box center [344, 331] width 258 height 31
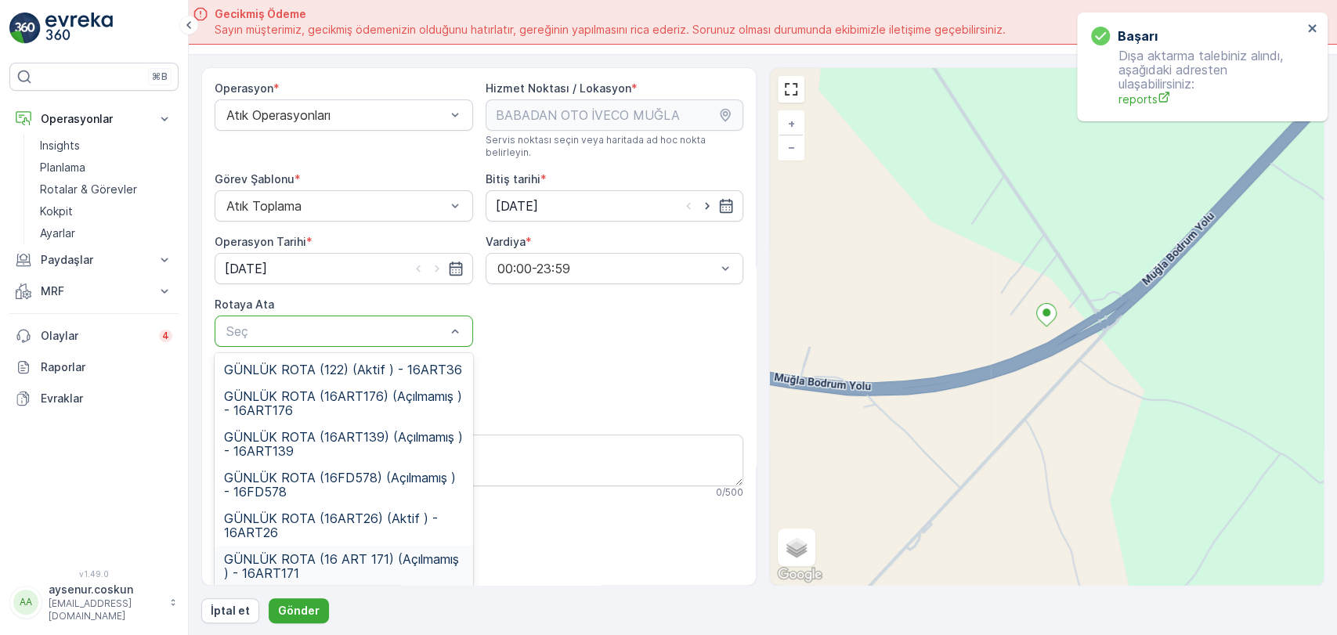
click at [322, 556] on span "GÜNLÜK ROTA (16 ART 171) (Açılmamış ) - 16ART171" at bounding box center [344, 566] width 240 height 28
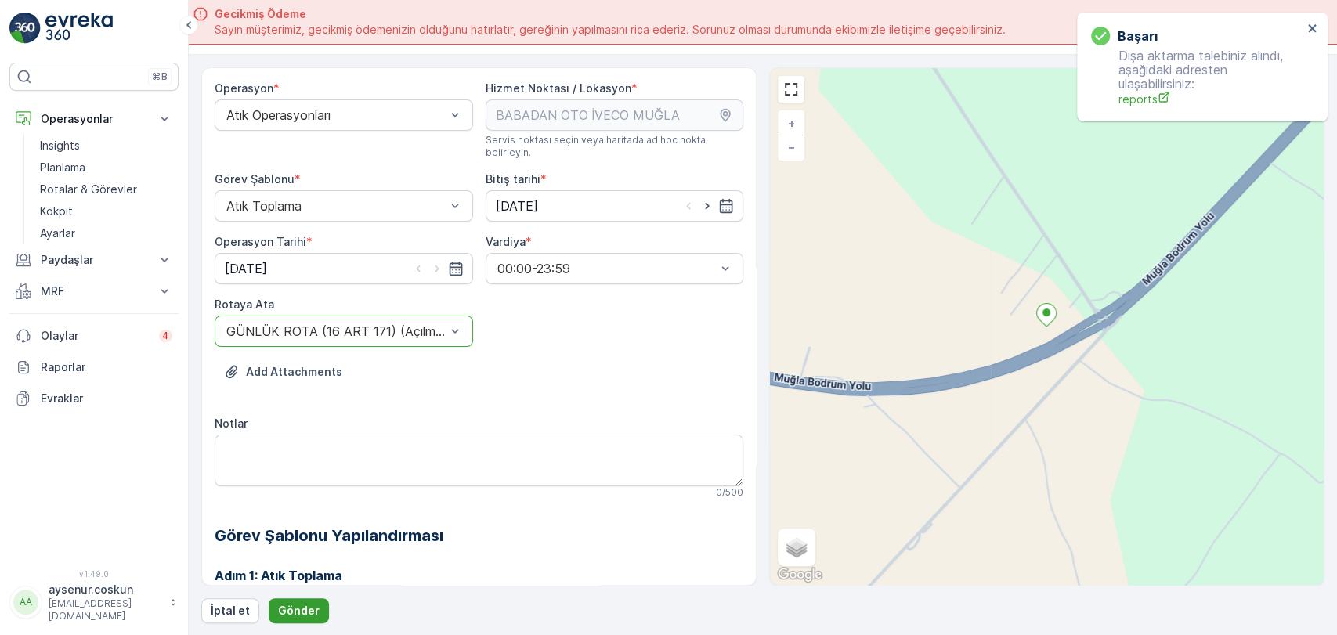
click at [291, 617] on button "Gönder" at bounding box center [299, 610] width 60 height 25
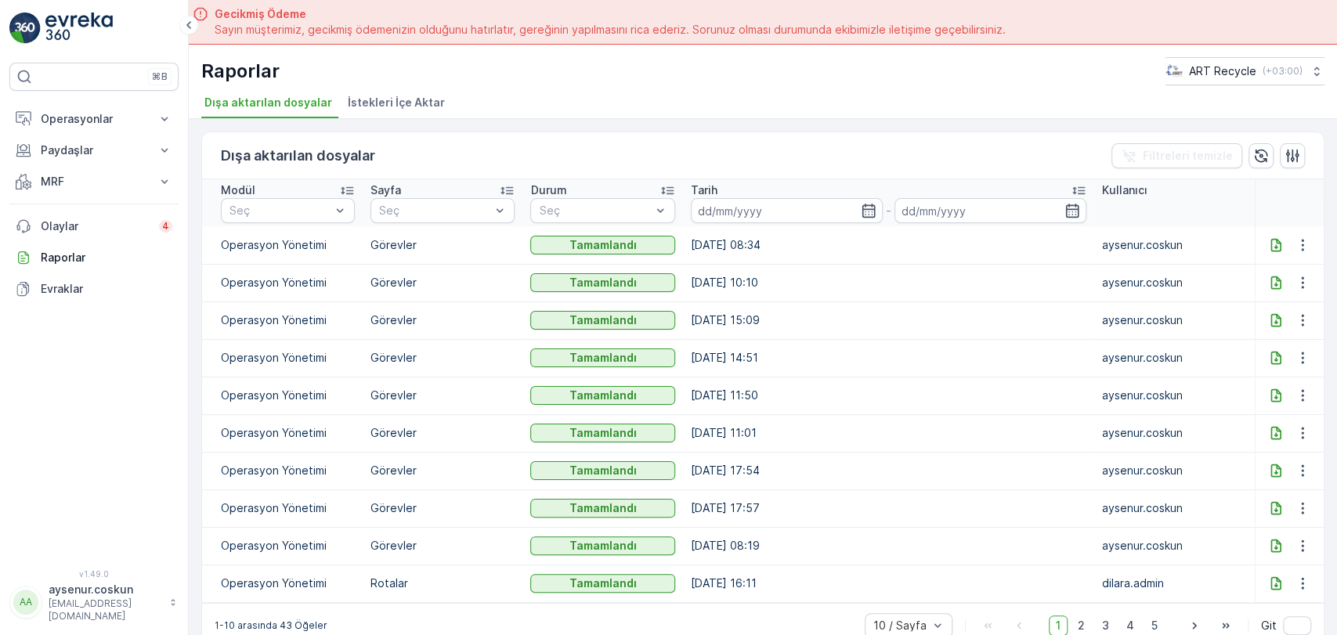
click at [1269, 242] on icon at bounding box center [1276, 245] width 16 height 16
click at [123, 110] on button "Operasyonlar" at bounding box center [93, 118] width 169 height 31
click at [101, 191] on p "Rotalar & Görevler" at bounding box center [88, 190] width 97 height 16
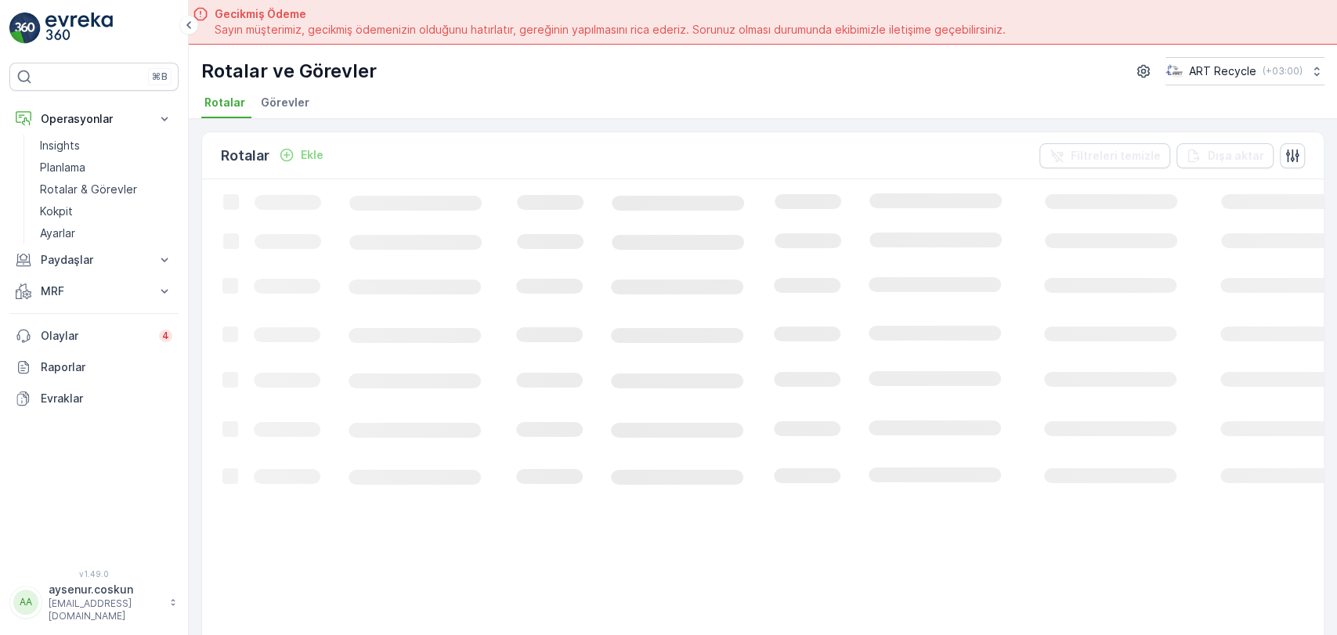
click at [291, 106] on span "Görevler" at bounding box center [285, 103] width 49 height 16
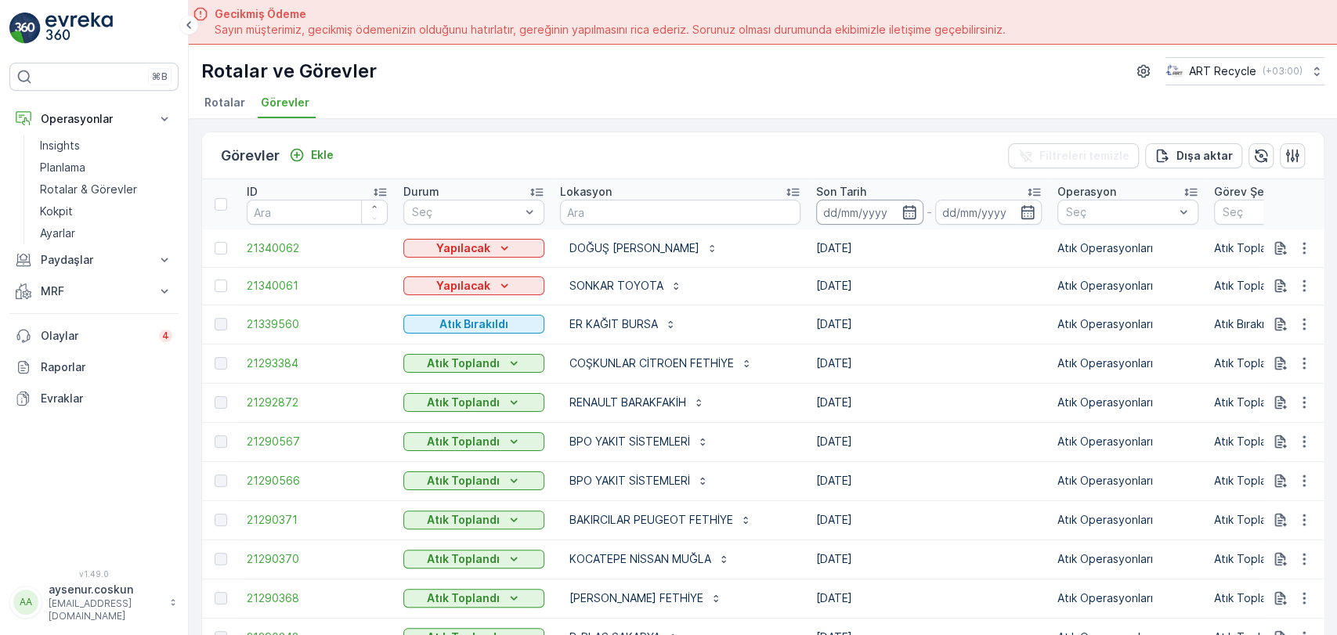
click at [871, 210] on input at bounding box center [869, 212] width 107 height 25
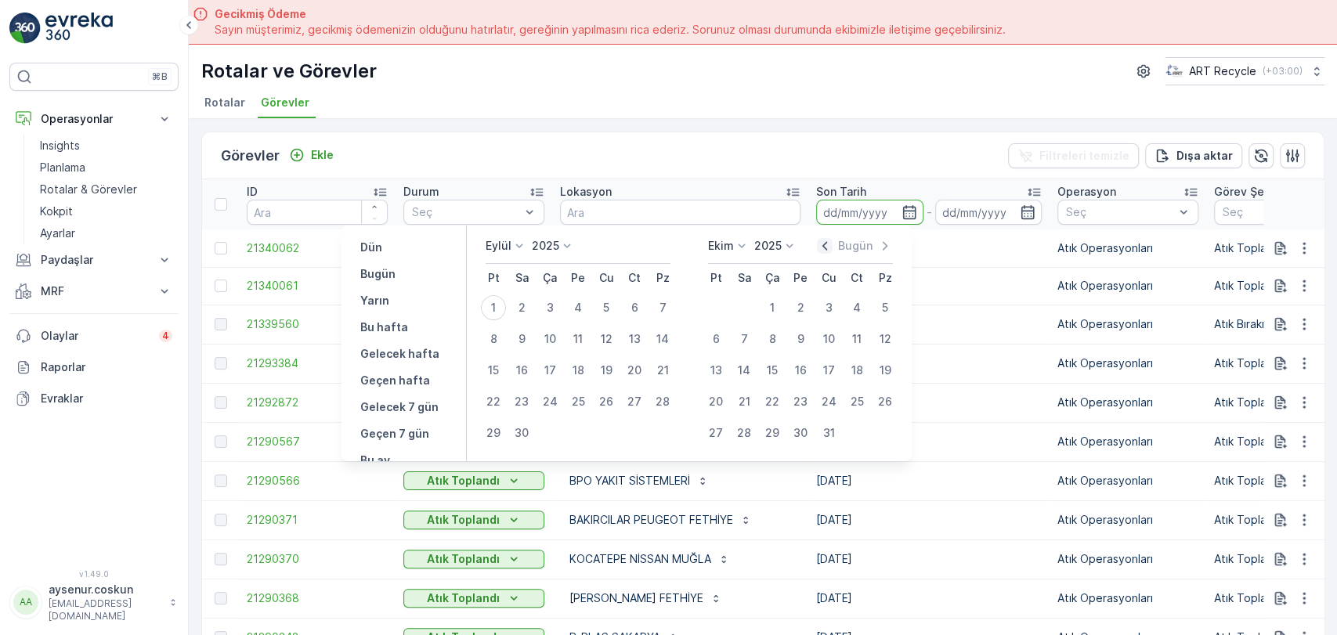
click at [831, 242] on icon "button" at bounding box center [825, 246] width 16 height 16
click at [603, 430] on div "29" at bounding box center [606, 432] width 25 height 25
type input "[DATE]"
click at [630, 428] on div "30" at bounding box center [634, 432] width 25 height 25
type input "[DATE]"
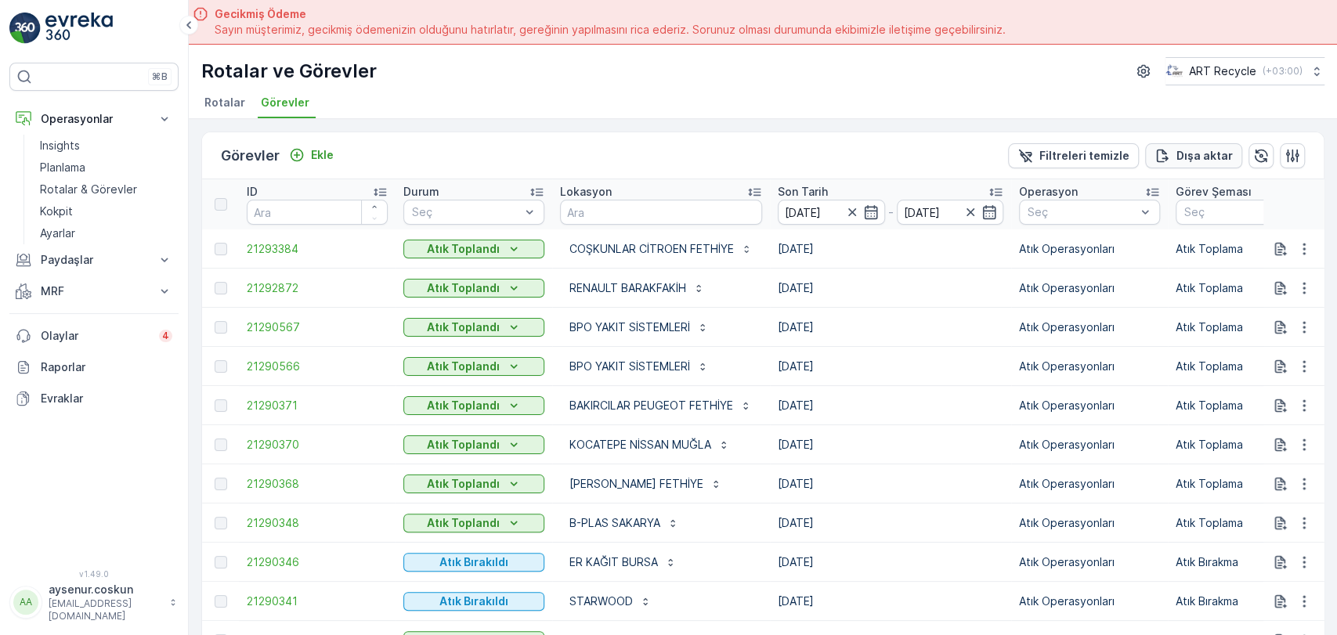
click at [1211, 156] on p "Dışa aktar" at bounding box center [1204, 156] width 56 height 16
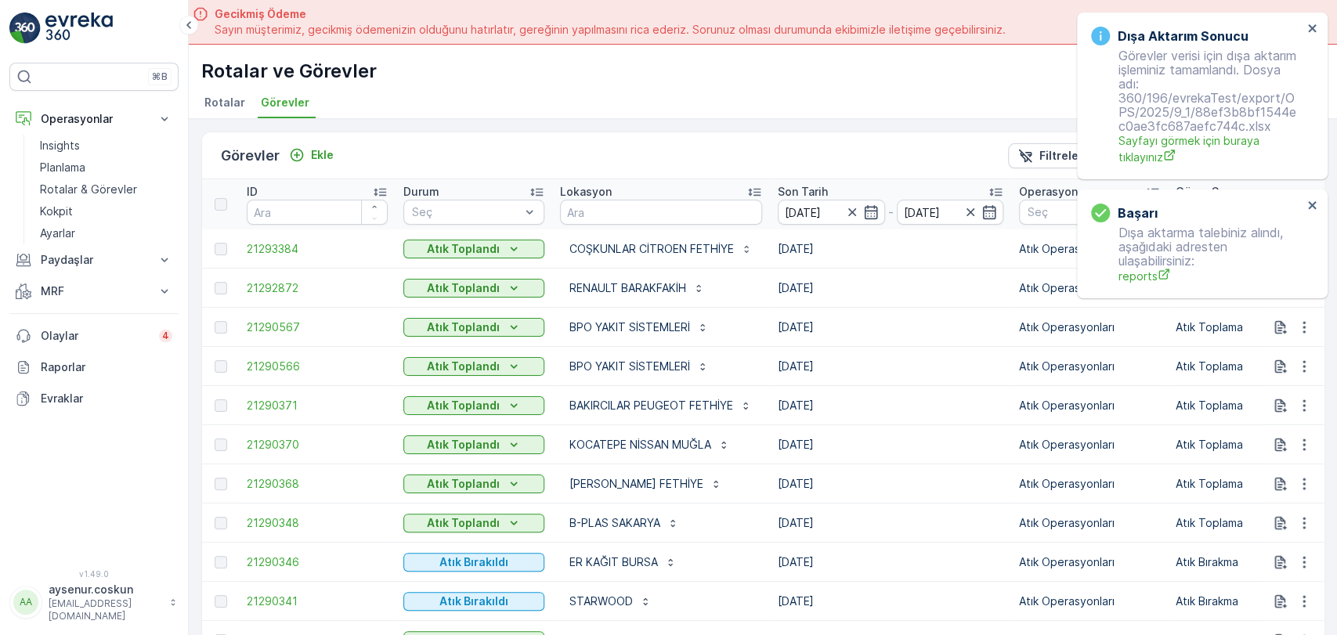
click at [1151, 19] on div "başarı Dışa aktarma talebiniz alındı, aşağıdaki adresten ulaşabilirsiniz: repor…" at bounding box center [1199, 16] width 251 height 6
click at [1137, 273] on span "reports" at bounding box center [1210, 276] width 184 height 16
click at [1305, 27] on div "Dışa Aktarım Sonucu Görevler verisi için dışa aktarım işleminiz tamamlandı. Dos…" at bounding box center [1196, 96] width 221 height 148
click at [1308, 27] on icon "close" at bounding box center [1312, 28] width 11 height 13
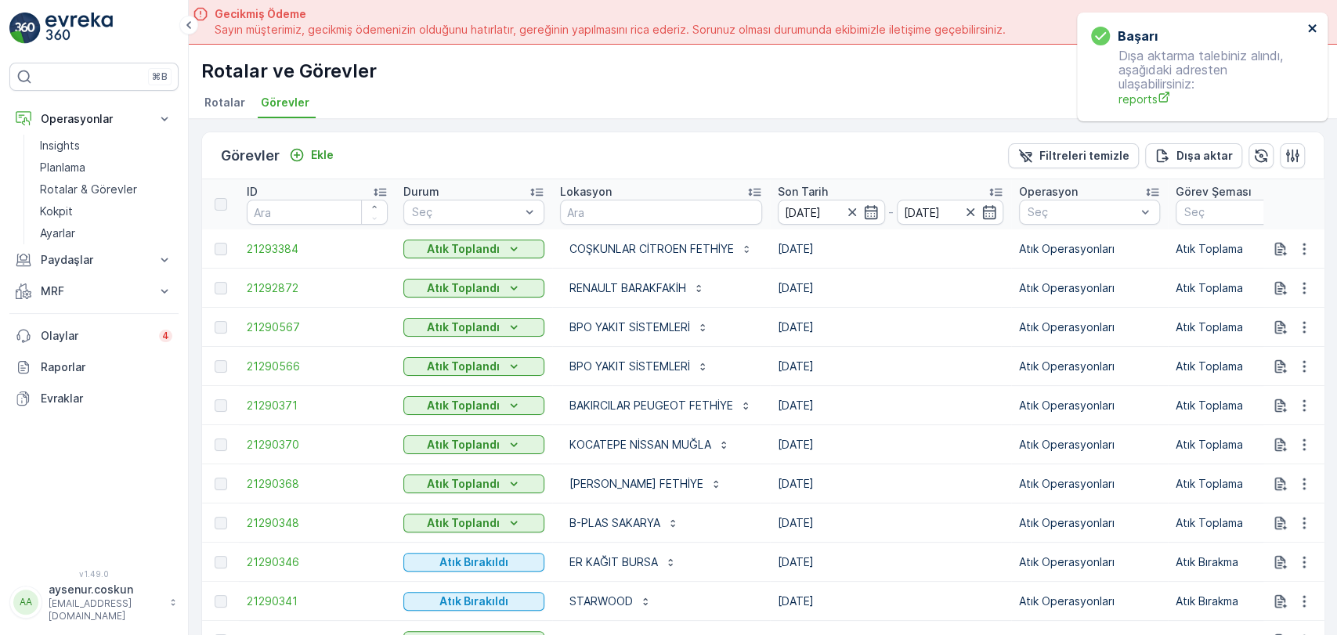
click at [1312, 27] on icon "close" at bounding box center [1312, 28] width 11 height 13
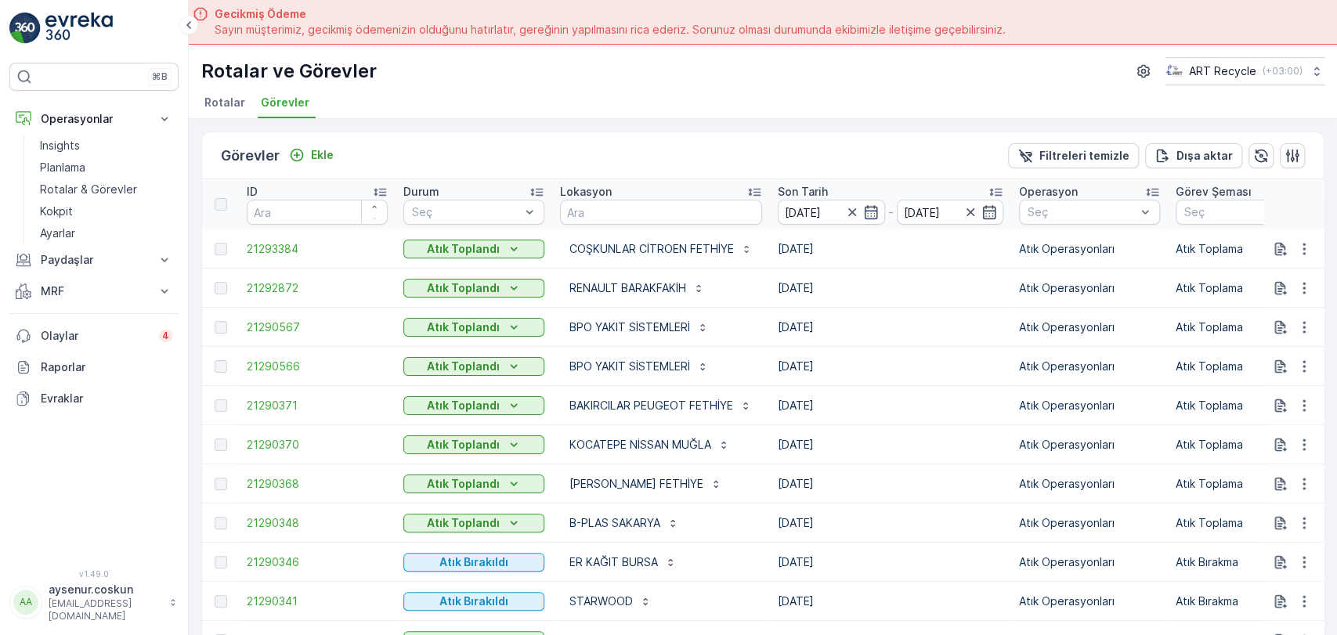
click at [103, 17] on img at bounding box center [78, 28] width 67 height 31
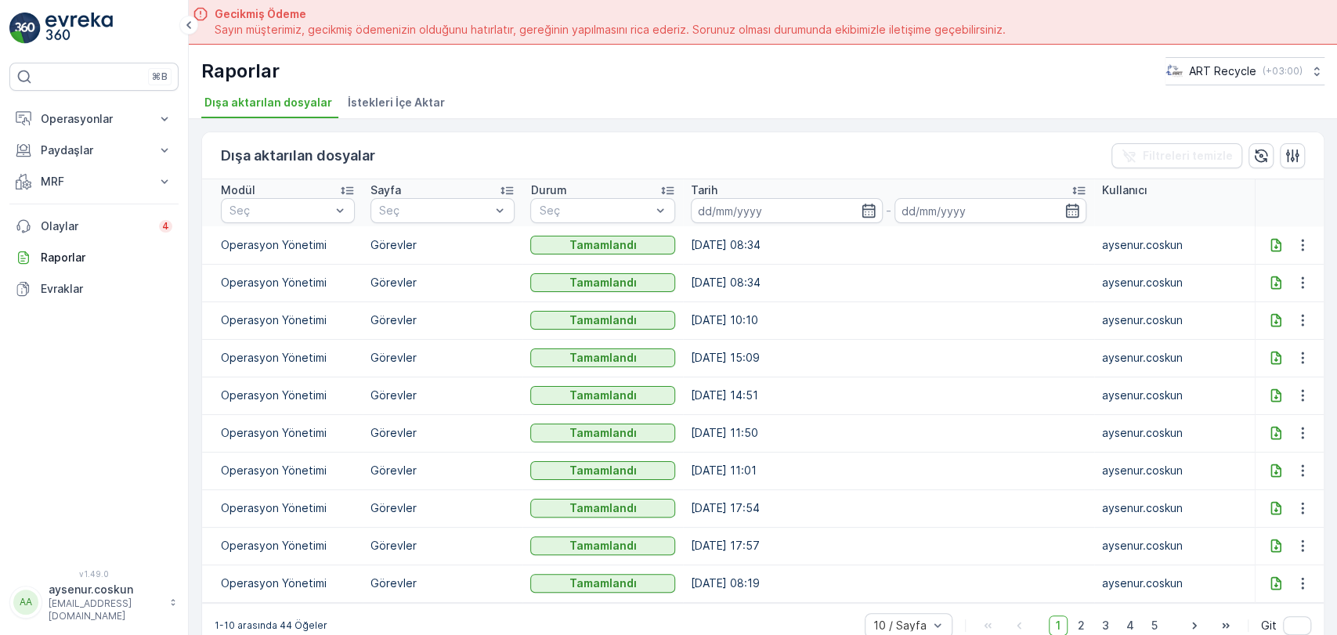
click at [1274, 240] on icon at bounding box center [1275, 244] width 10 height 13
click at [105, 121] on p "Operasyonlar" at bounding box center [94, 119] width 106 height 16
click at [78, 149] on p "Insights" at bounding box center [60, 146] width 40 height 16
